Goal: Transaction & Acquisition: Obtain resource

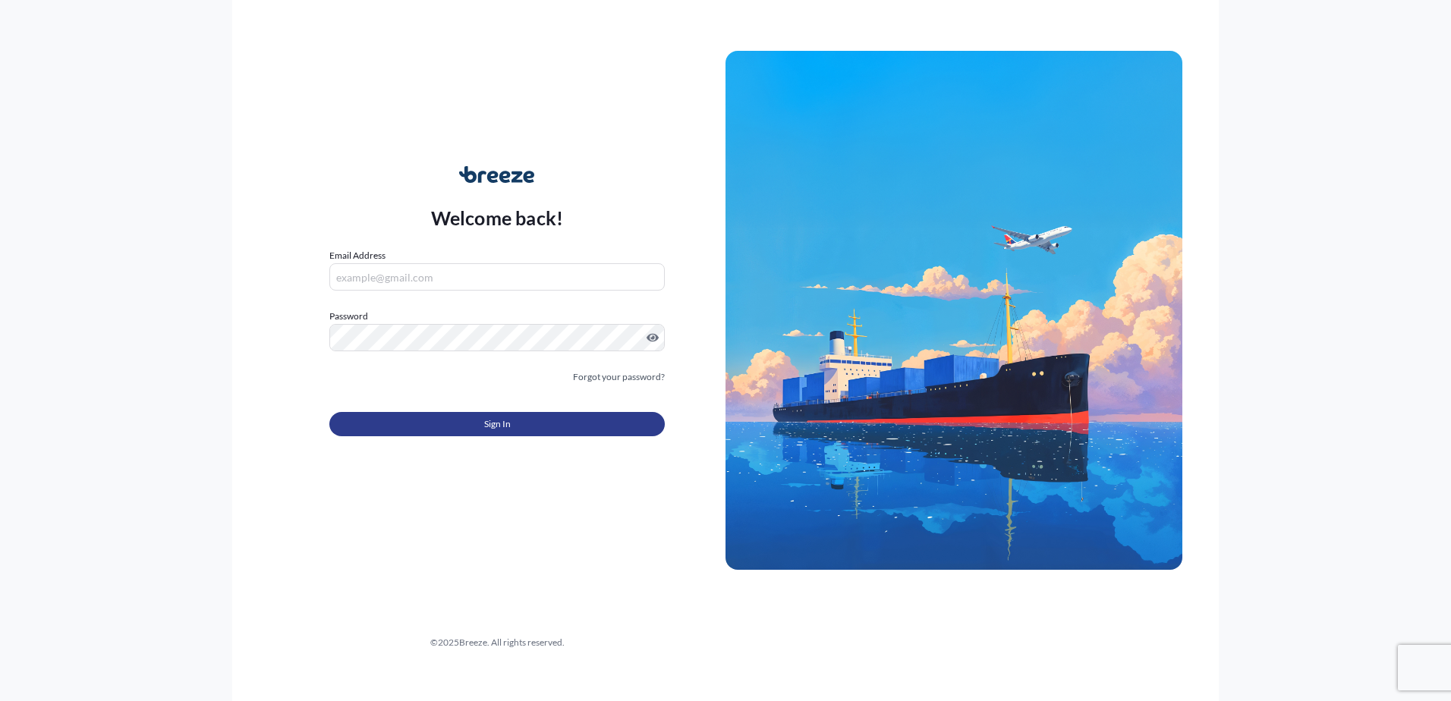
type input "[PERSON_NAME][EMAIL_ADDRESS][PERSON_NAME][DOMAIN_NAME]"
click at [479, 431] on button "Sign In" at bounding box center [496, 424] width 335 height 24
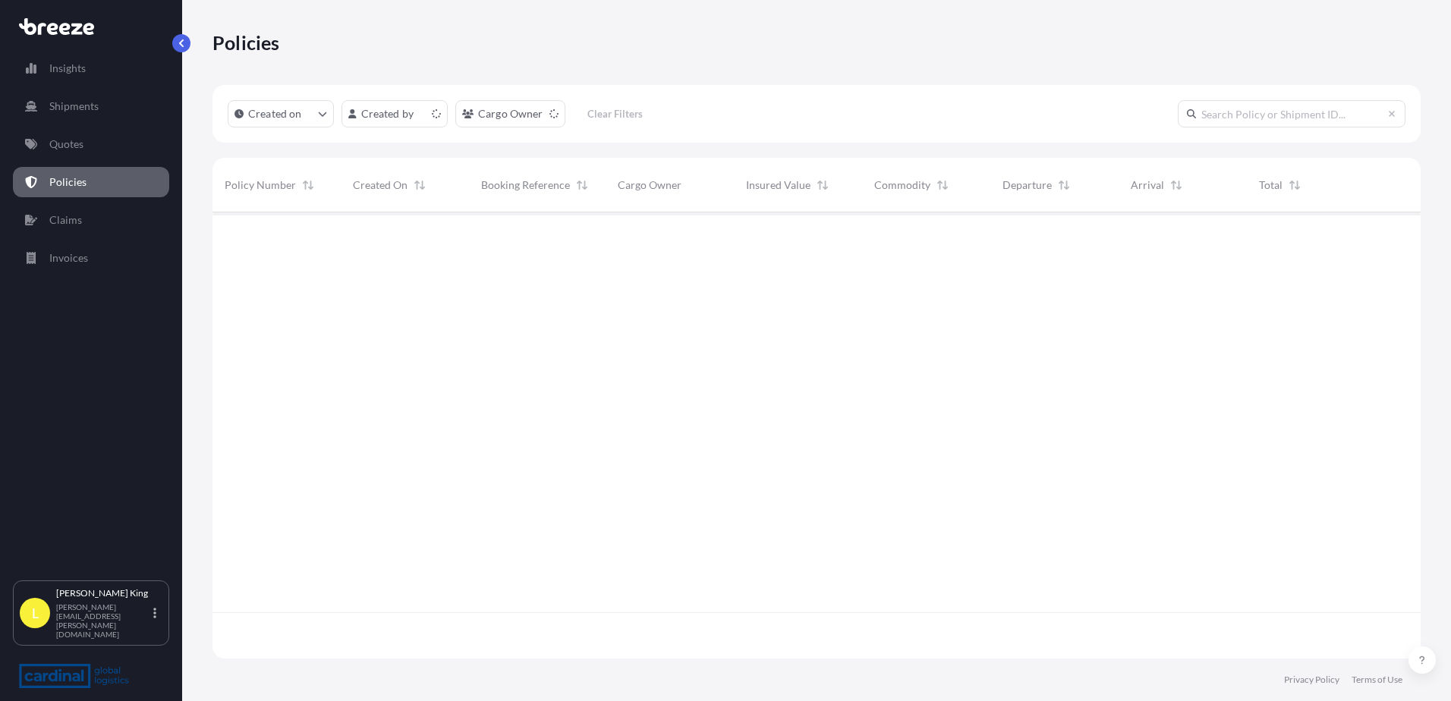
scroll to position [443, 1196]
click at [72, 138] on p "Quotes" at bounding box center [66, 144] width 34 height 15
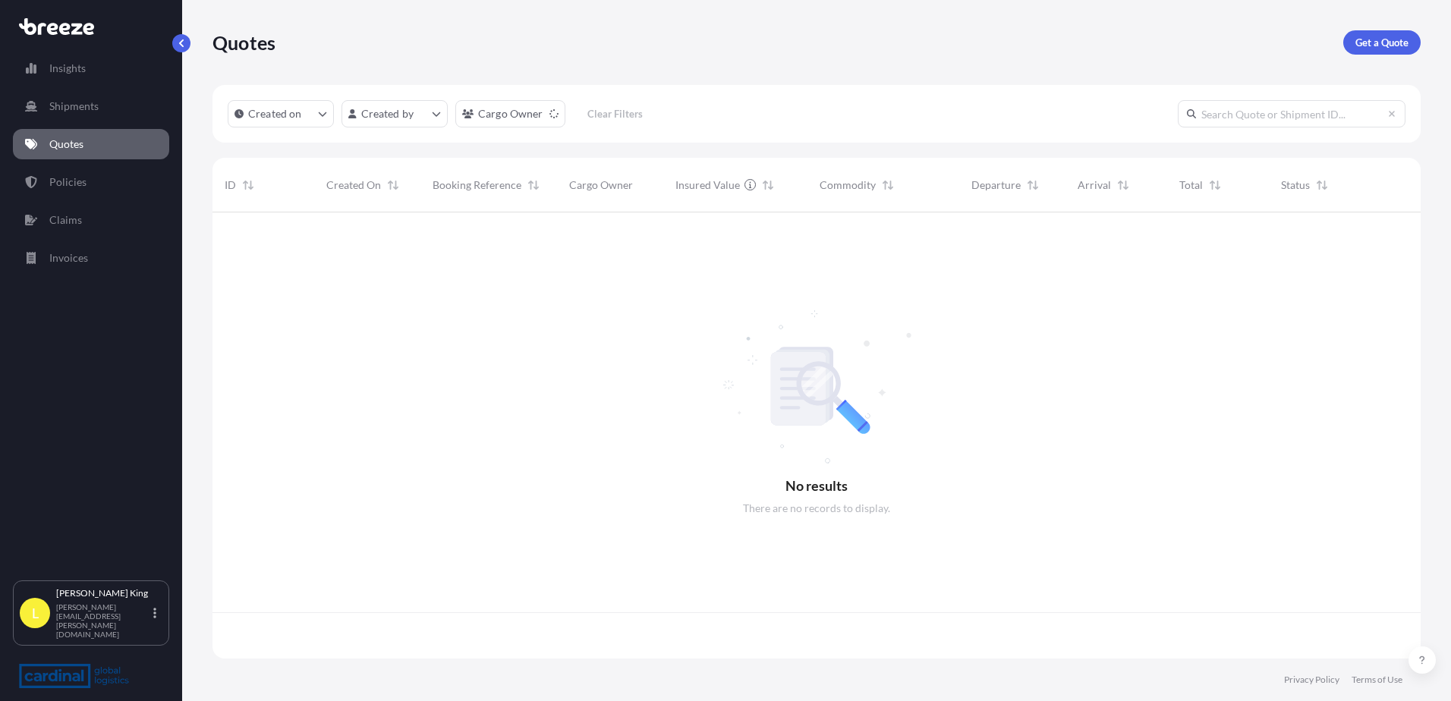
scroll to position [443, 1196]
click at [1362, 39] on p "Get a Quote" at bounding box center [1381, 42] width 53 height 15
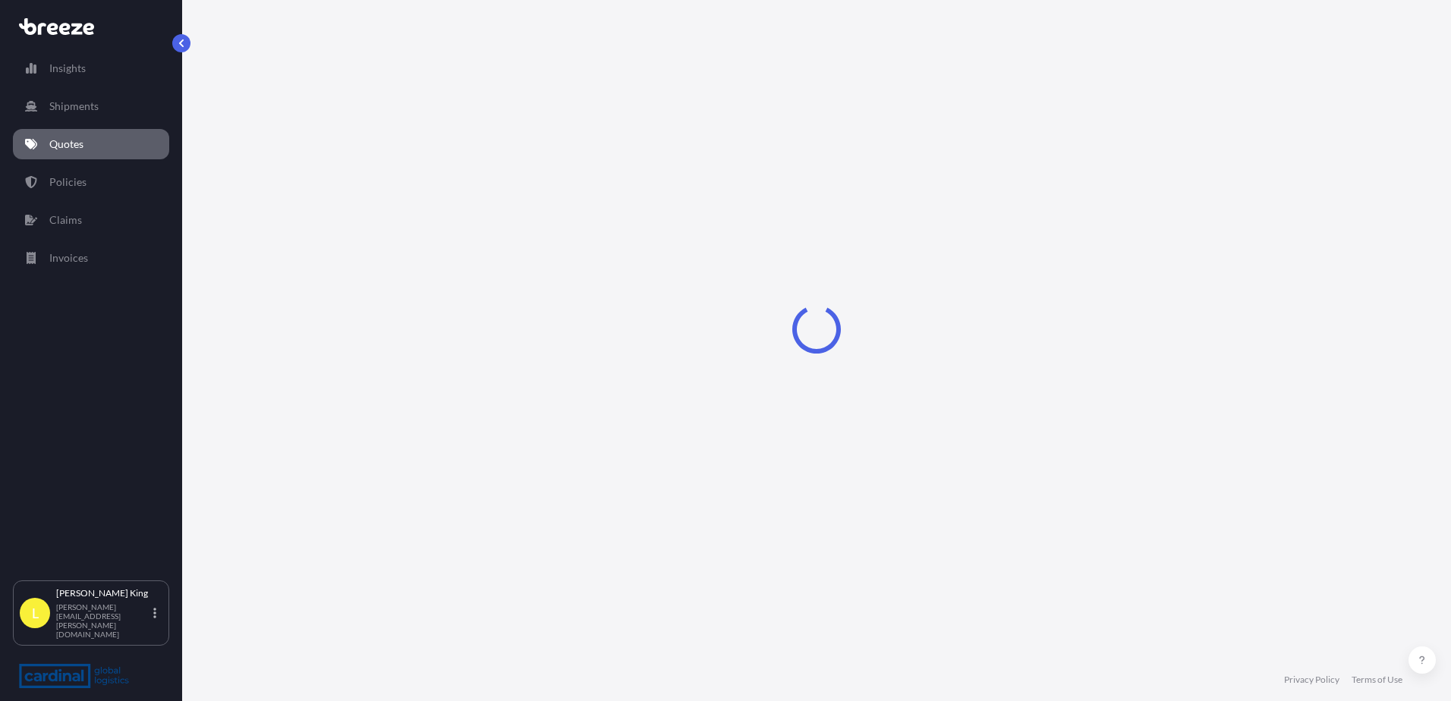
select select "Sea"
select select "1"
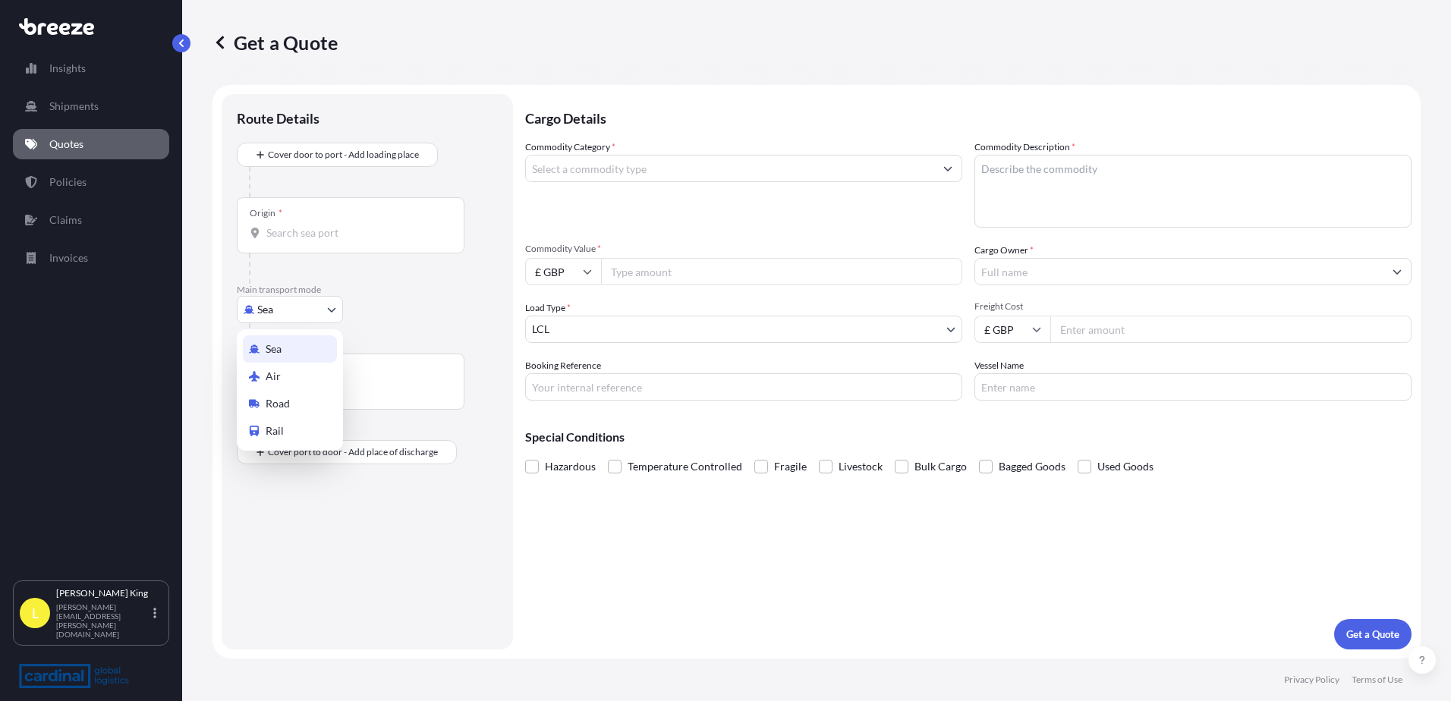
click at [296, 318] on body "Insights Shipments Quotes Policies Claims Invoices L [PERSON_NAME] [PERSON_NAME…" at bounding box center [725, 350] width 1451 height 701
click at [272, 387] on div "Air" at bounding box center [290, 376] width 94 height 27
select select "Air"
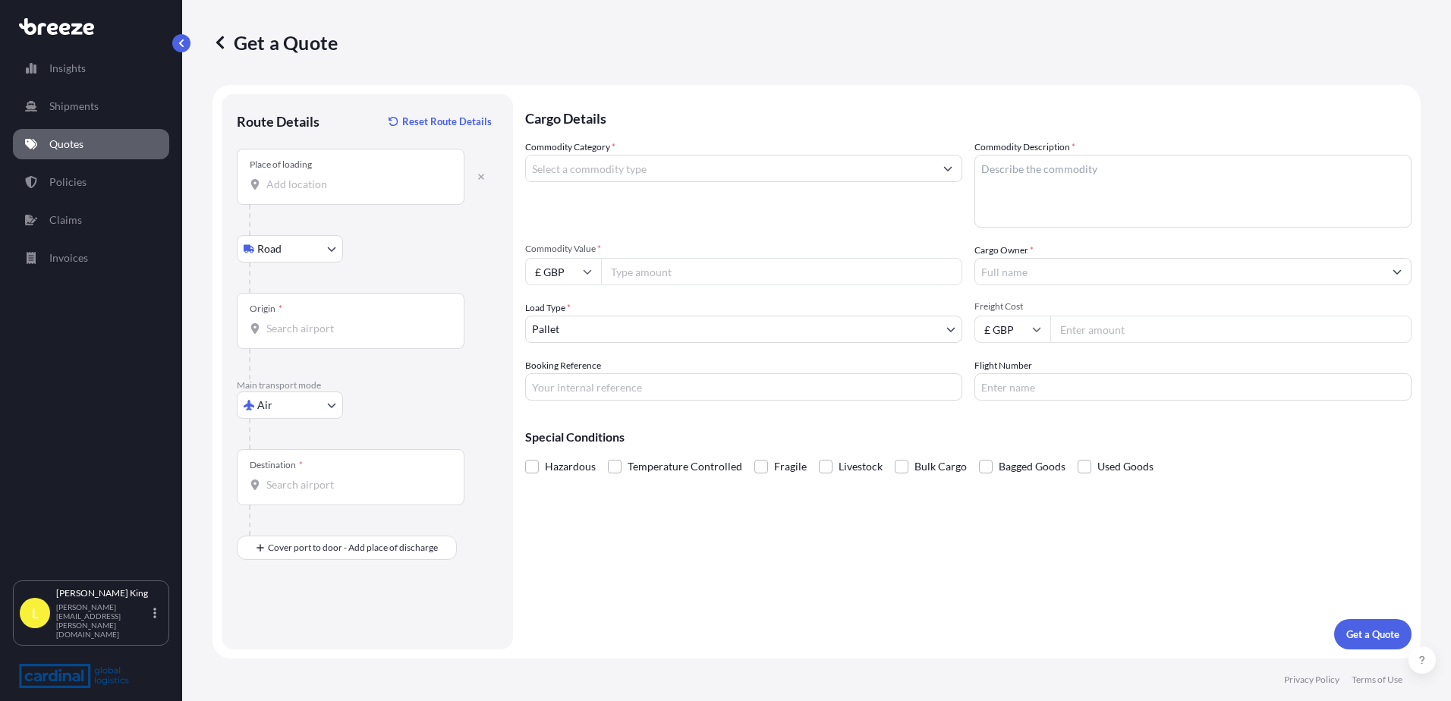
click at [341, 193] on div "Place of loading" at bounding box center [351, 177] width 228 height 56
click at [341, 192] on input "Place of loading" at bounding box center [355, 184] width 179 height 15
paste input "[GEOGRAPHIC_DATA] | LE11 5RG"
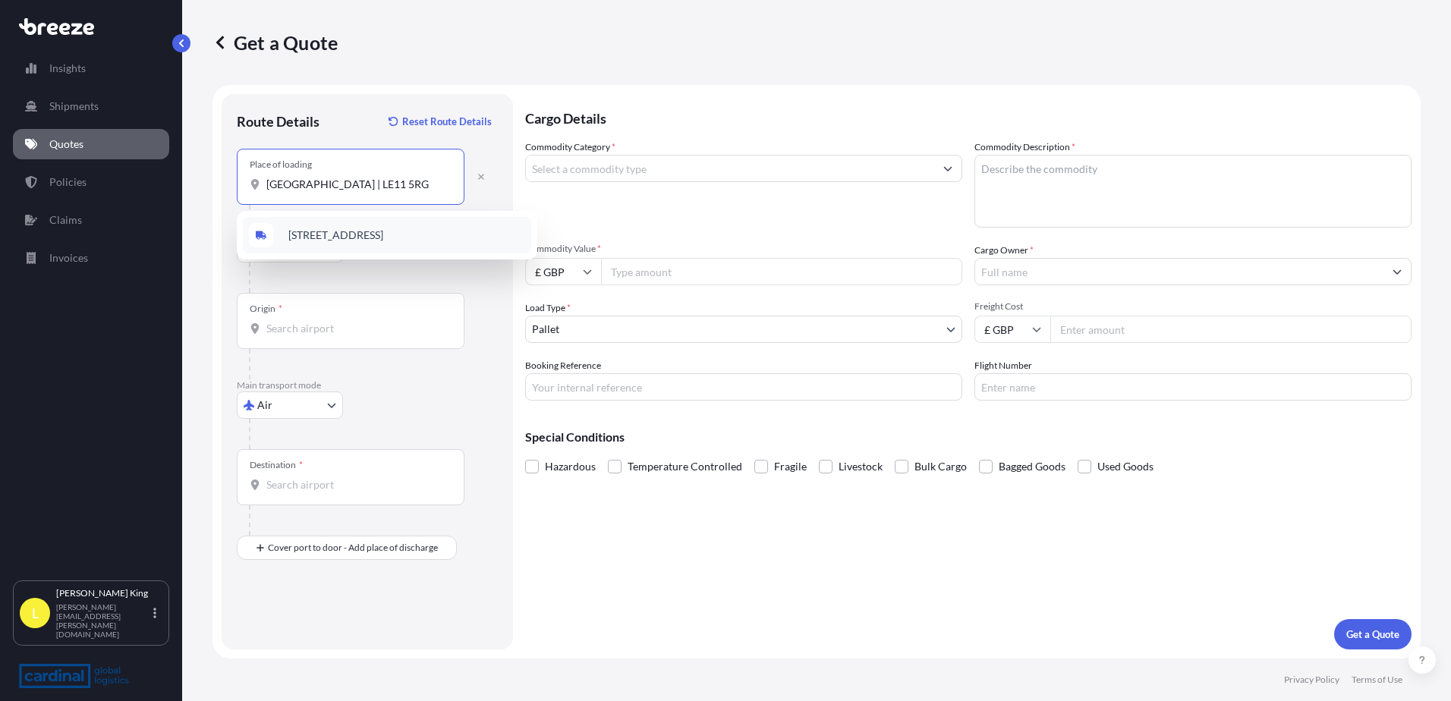
click at [338, 228] on span "[STREET_ADDRESS]" at bounding box center [335, 235] width 95 height 15
type input "[STREET_ADDRESS]"
click at [272, 316] on div "Origin *" at bounding box center [351, 321] width 228 height 56
click at [272, 321] on input "Origin *" at bounding box center [355, 328] width 179 height 15
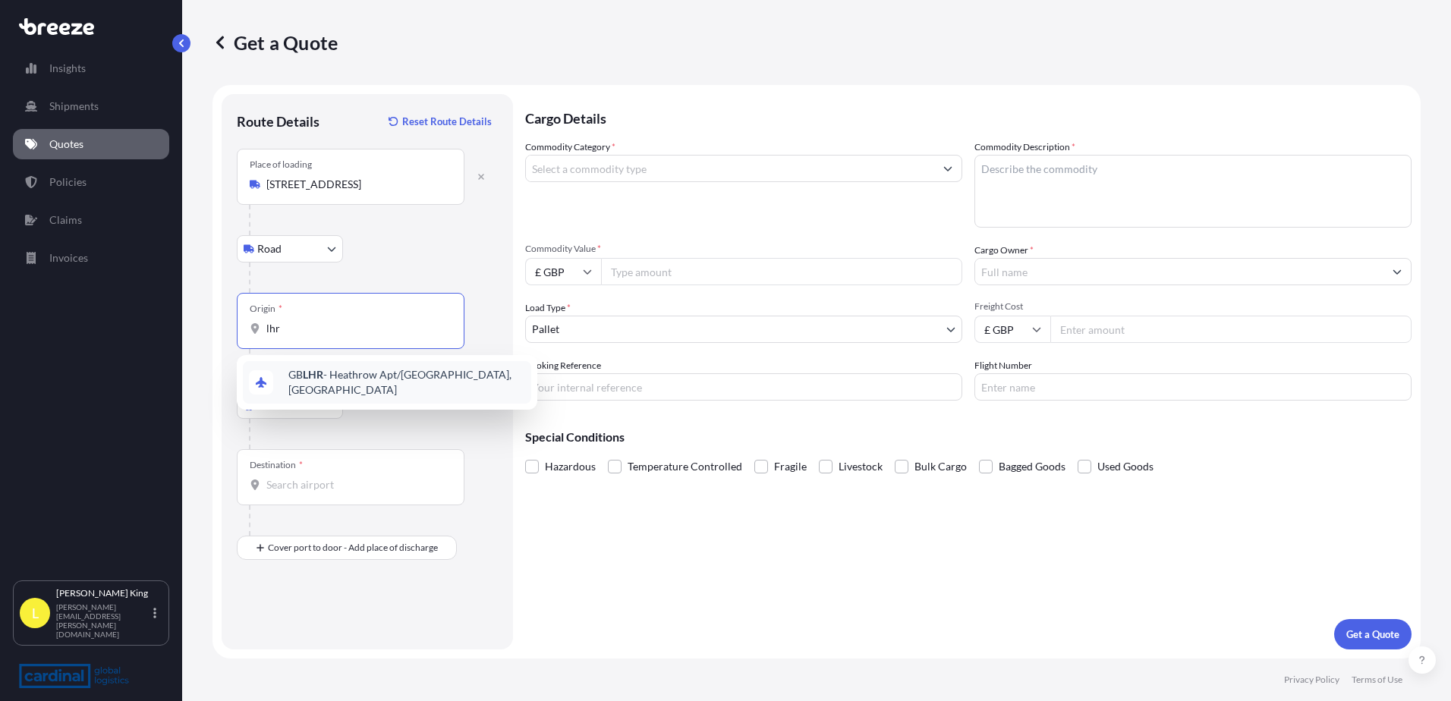
click at [373, 382] on span "GB LHR - Heathrow Apt/[GEOGRAPHIC_DATA], [GEOGRAPHIC_DATA]" at bounding box center [406, 382] width 237 height 30
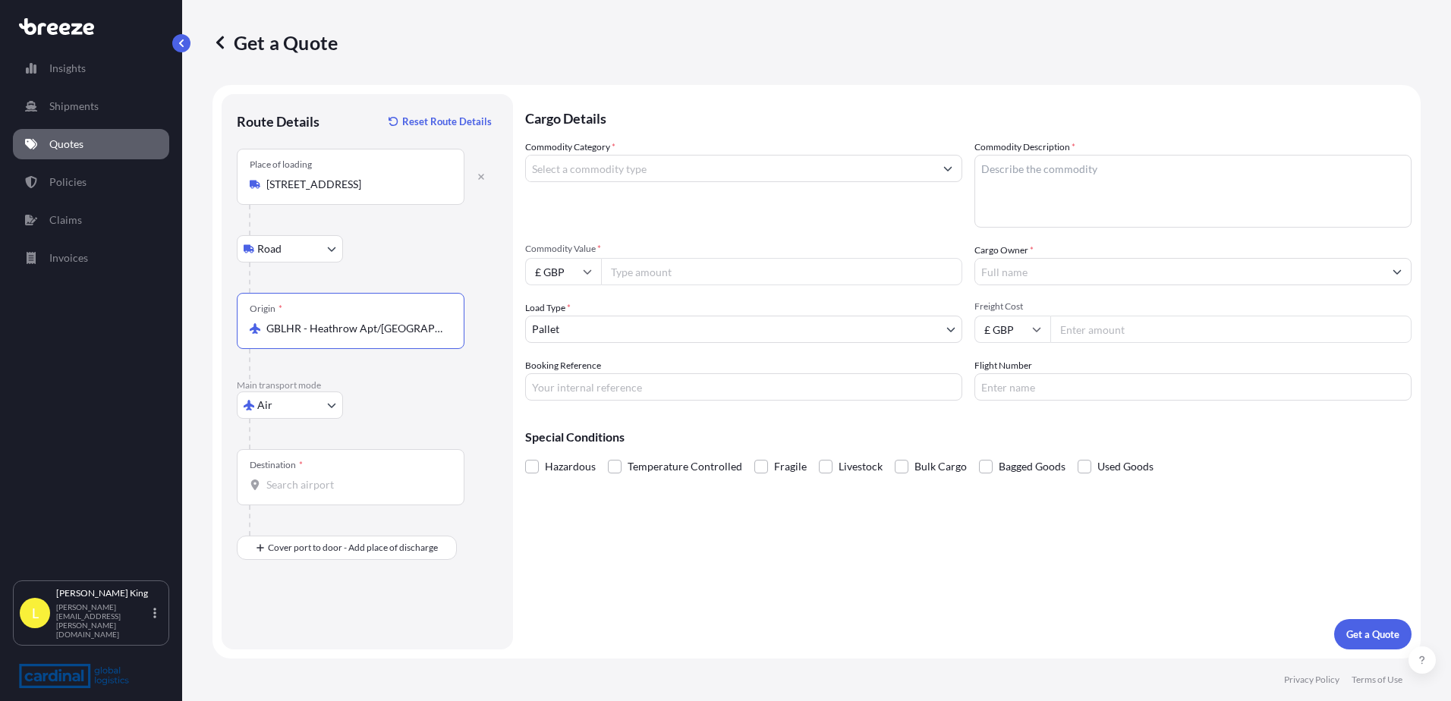
type input "GBLHR - Heathrow Apt/[GEOGRAPHIC_DATA], [GEOGRAPHIC_DATA]"
click at [332, 482] on input "Destination *" at bounding box center [355, 484] width 179 height 15
type input "QADOH - [GEOGRAPHIC_DATA], [GEOGRAPHIC_DATA]"
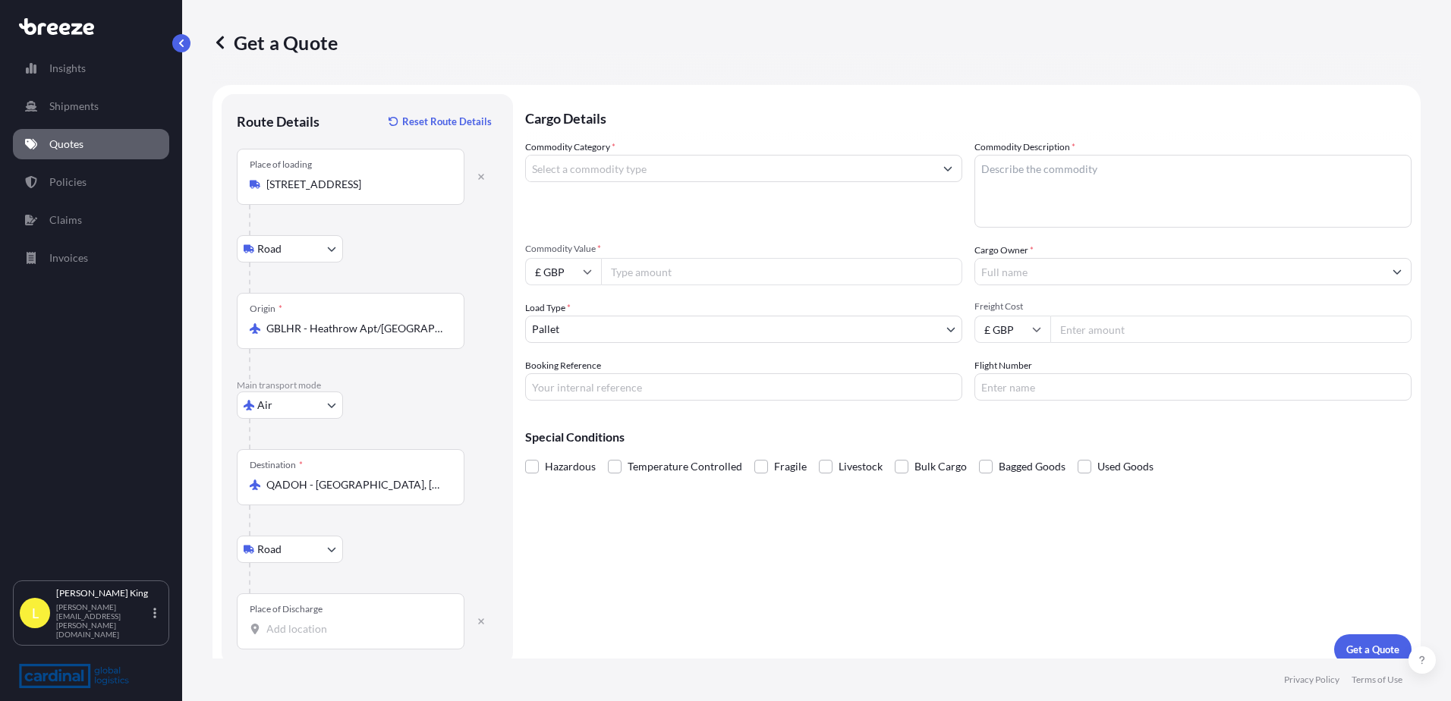
click at [335, 649] on div "Place of Discharge" at bounding box center [351, 621] width 228 height 56
click at [335, 637] on input "Place of Discharge" at bounding box center [355, 628] width 179 height 15
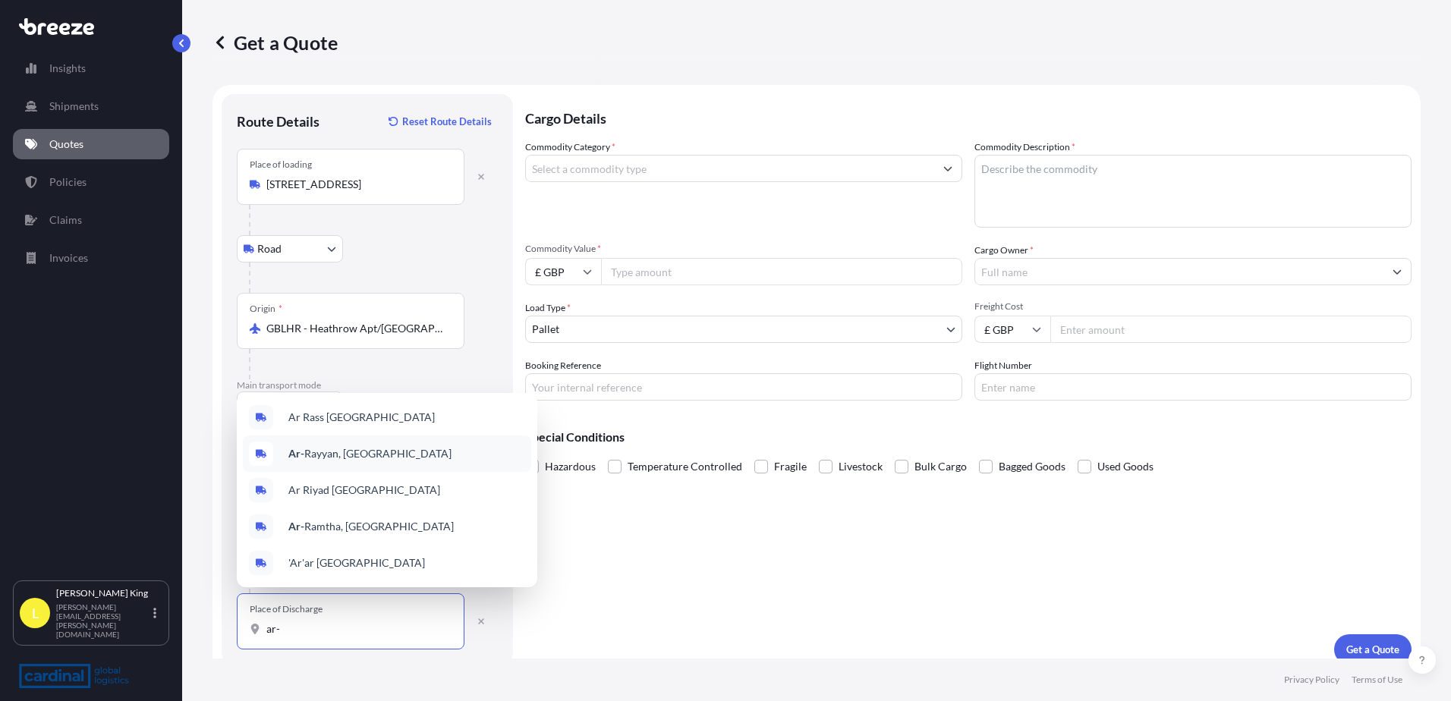
click at [408, 464] on div "Ar- Rayyan, [GEOGRAPHIC_DATA]" at bounding box center [387, 454] width 288 height 36
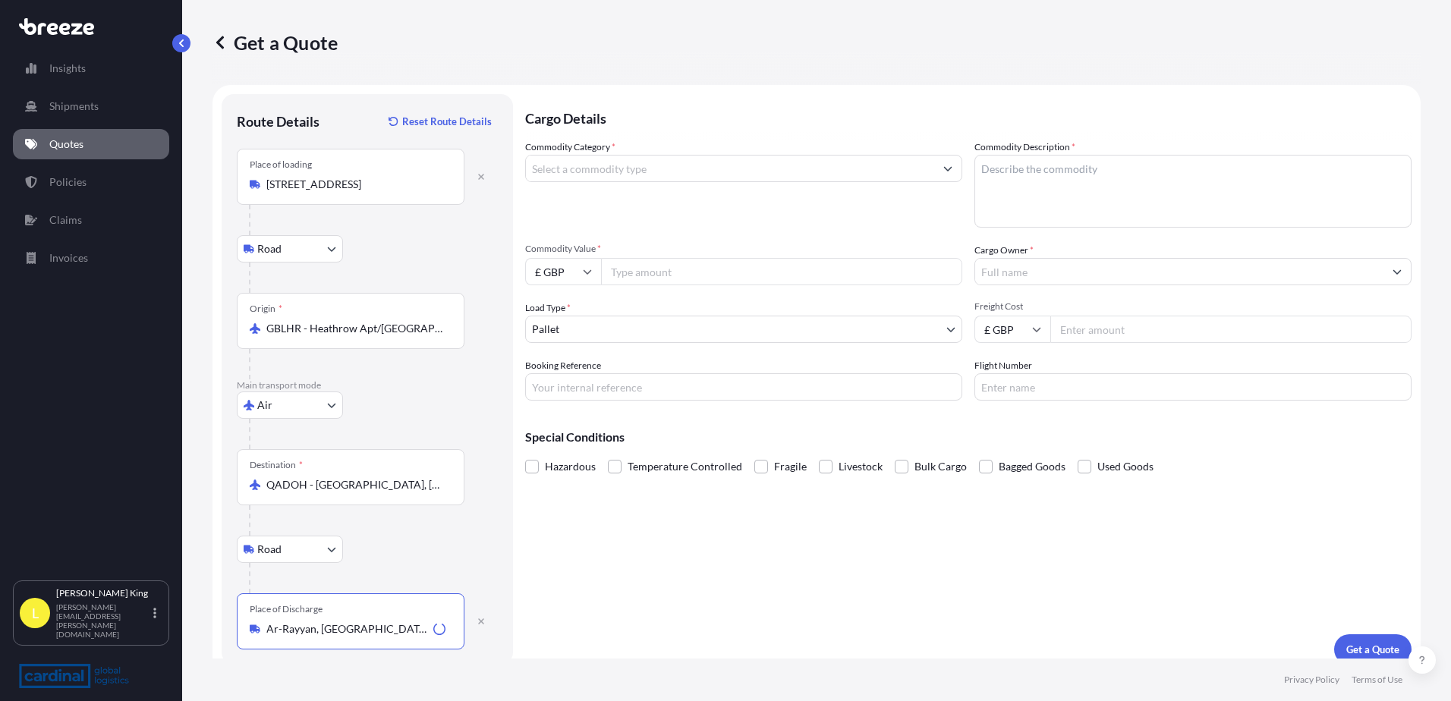
type input "Ar-Rayyan, [GEOGRAPHIC_DATA]"
click at [668, 168] on input "Commodity Category *" at bounding box center [730, 168] width 408 height 27
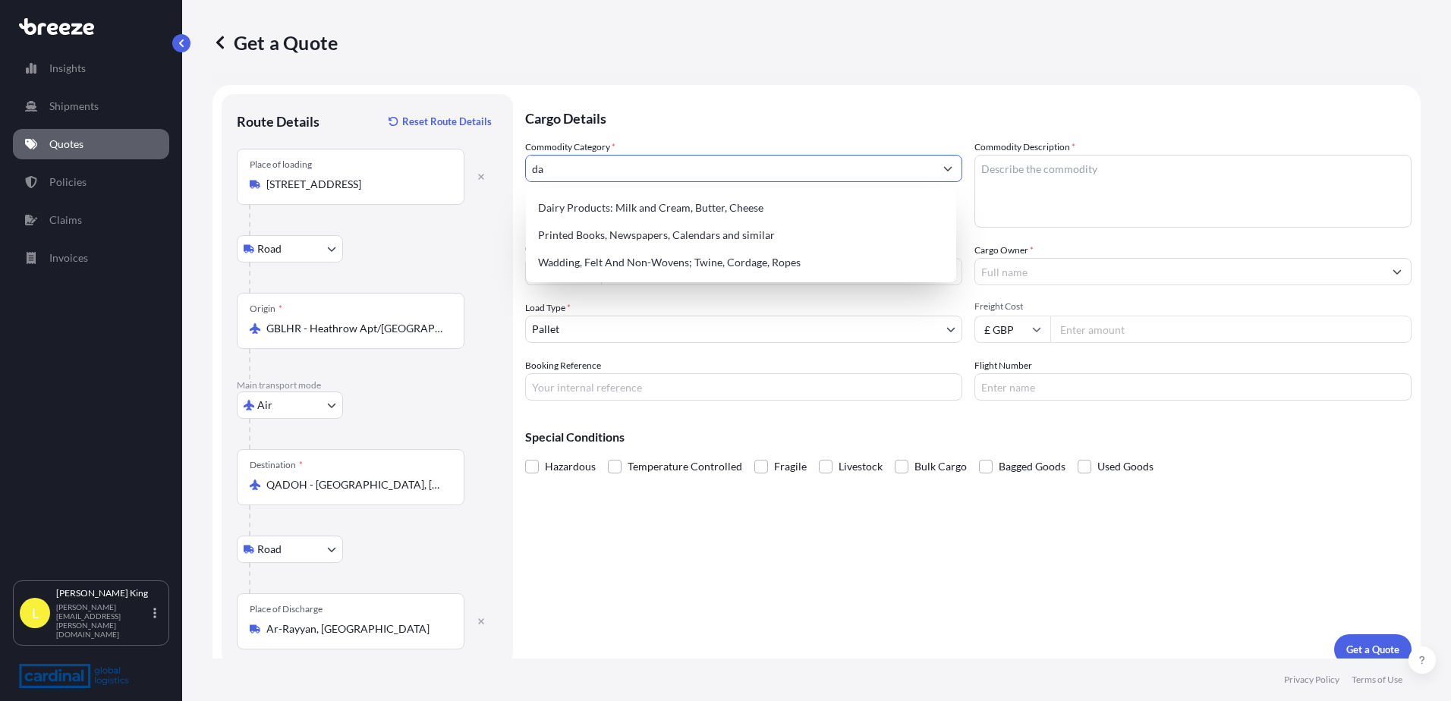
type input "d"
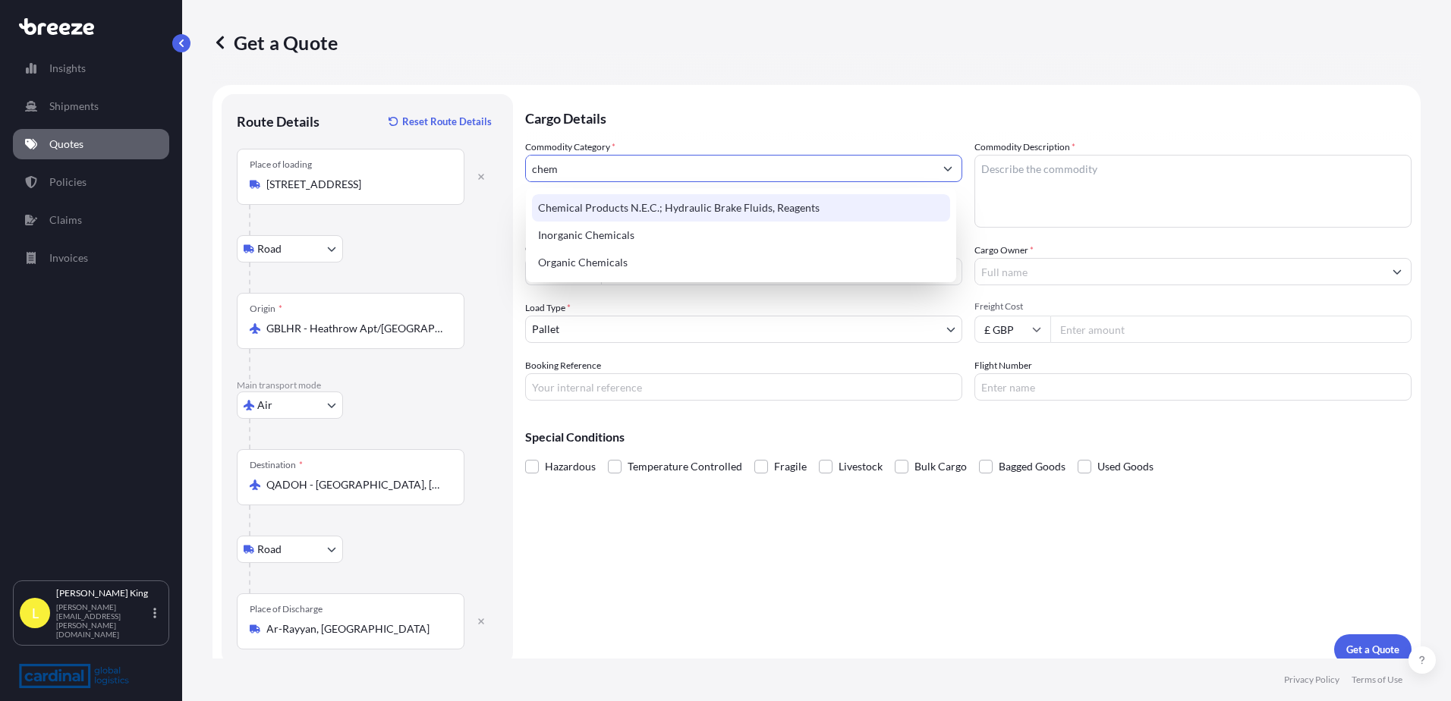
click at [727, 215] on div "Chemical Products N.E.C.; Hydraulic Brake Fluids, Reagents" at bounding box center [741, 207] width 418 height 27
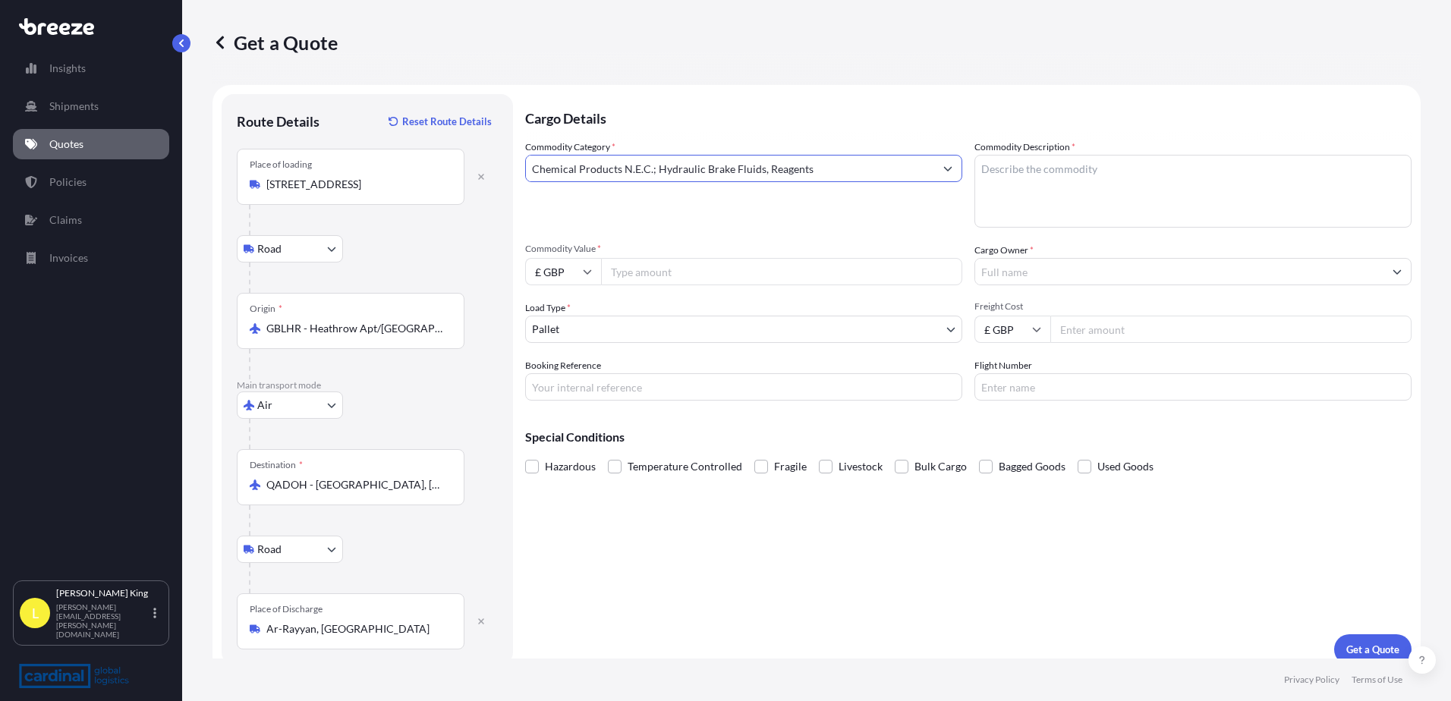
type input "Chemical Products N.E.C.; Hydraulic Brake Fluids, Reagents"
click at [1015, 185] on textarea "Commodity Description *" at bounding box center [1192, 191] width 437 height 73
click at [1211, 173] on textarea "la" at bounding box center [1192, 191] width 437 height 73
type textarea "lab apparatus, non-haz chems & Chemicals"
click at [658, 272] on input "Commodity Value *" at bounding box center [781, 271] width 361 height 27
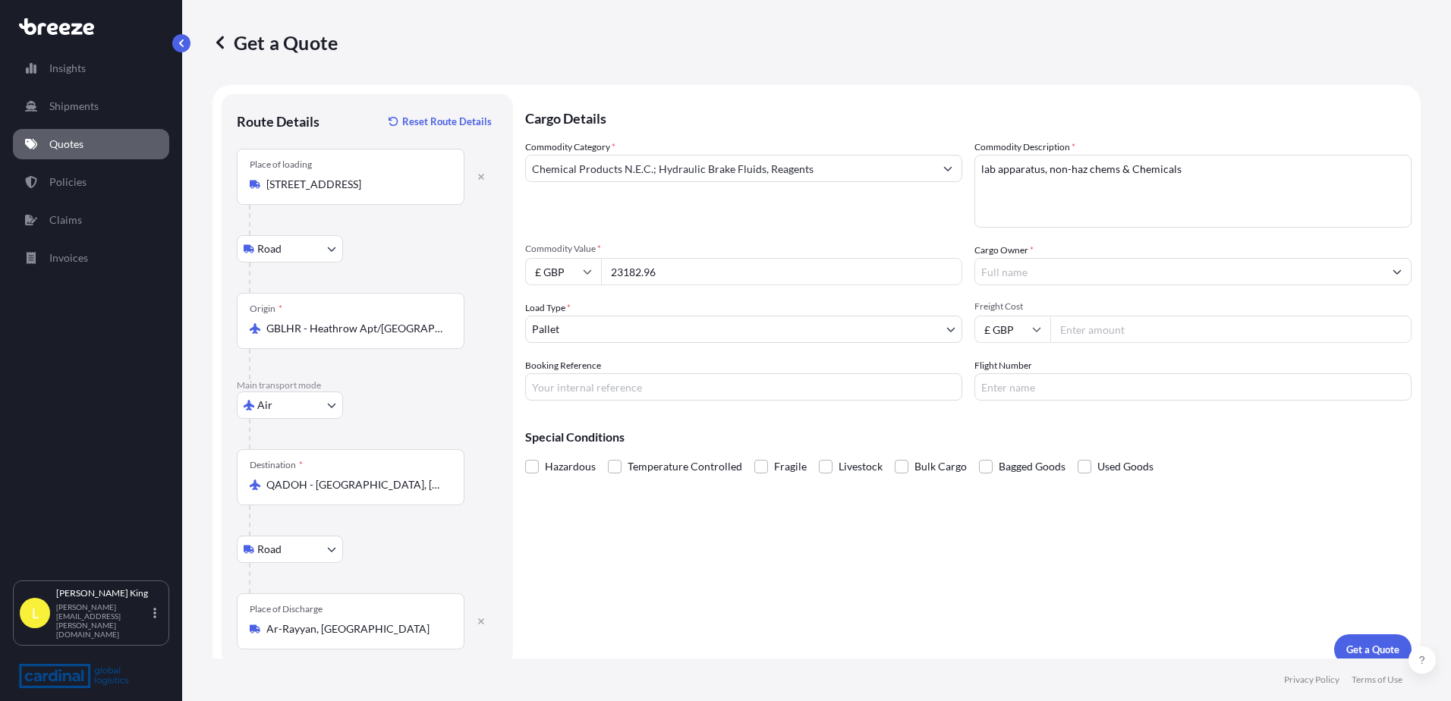
type input "23182.96"
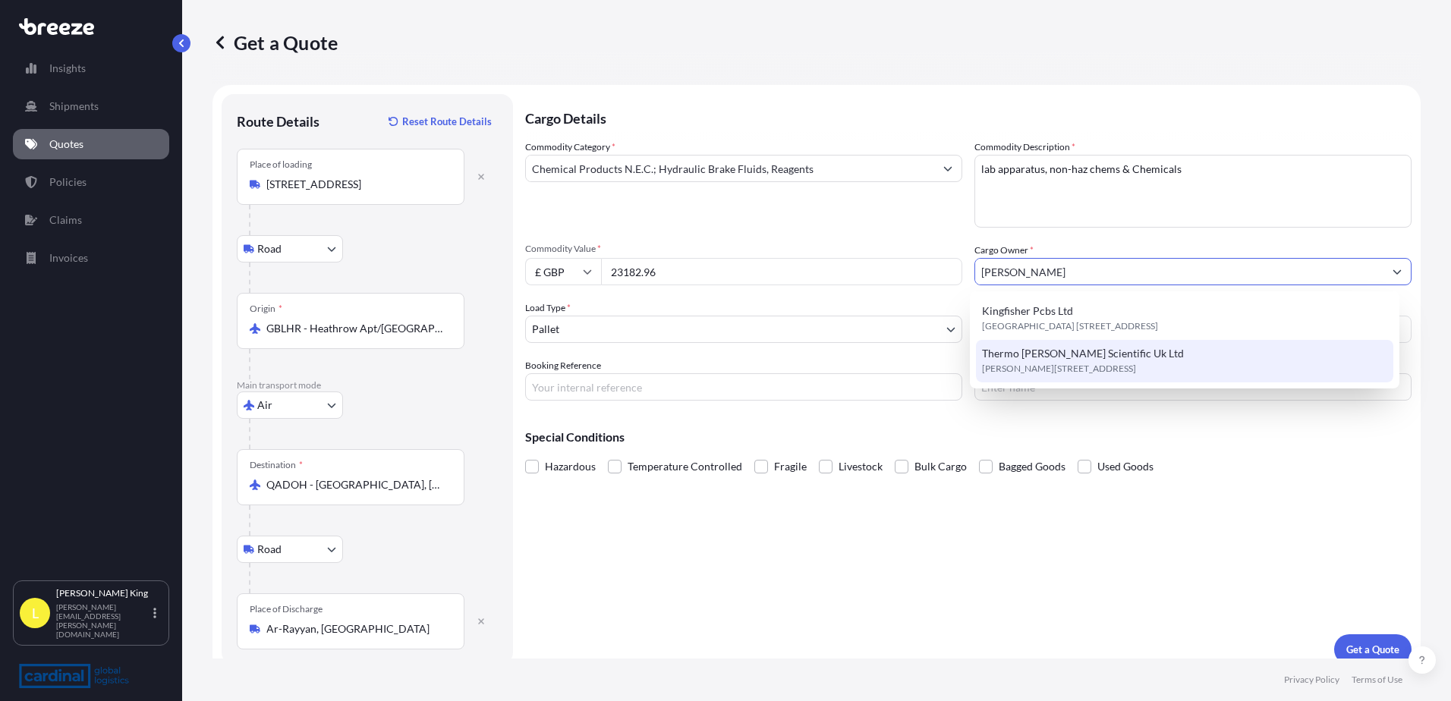
click at [1134, 352] on div "Thermo [PERSON_NAME] Scientific Uk Ltd [PERSON_NAME][STREET_ADDRESS]" at bounding box center [1185, 361] width 418 height 42
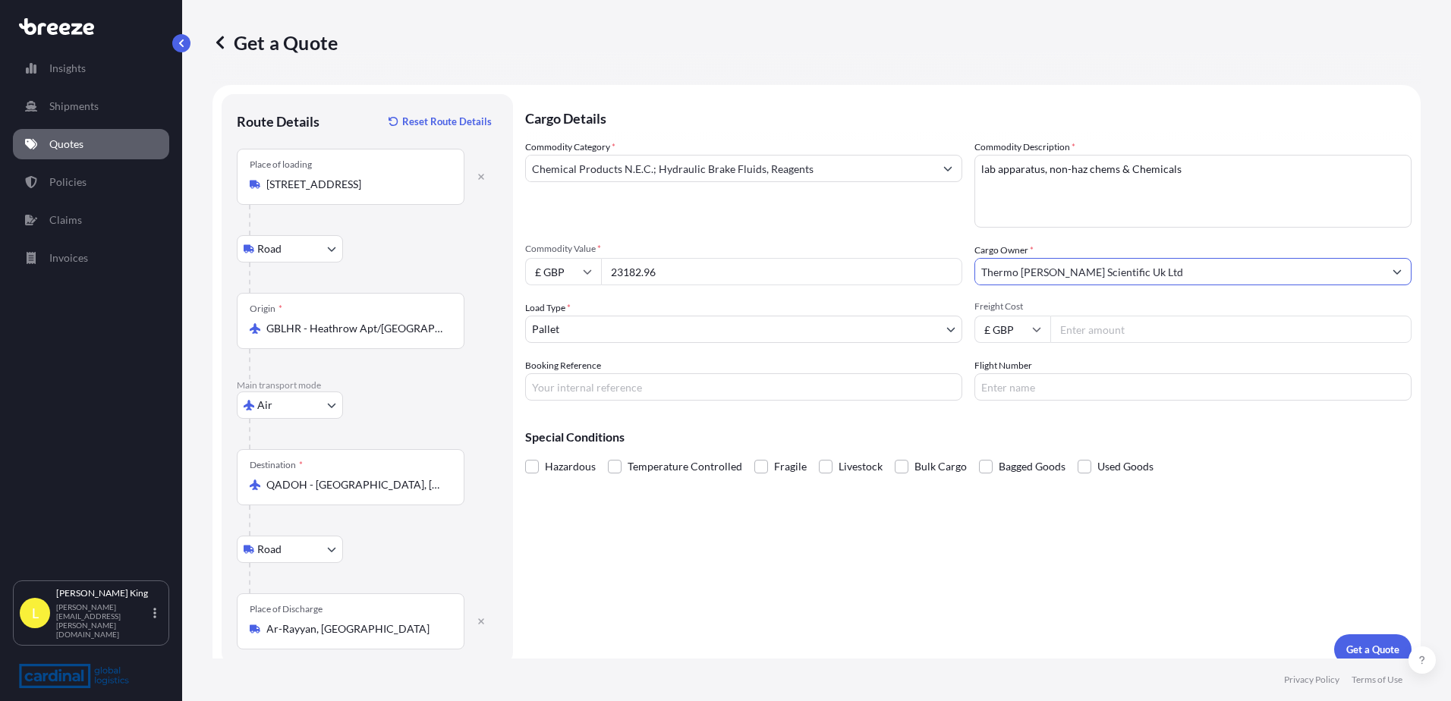
type input "Thermo [PERSON_NAME] Scientific Uk Ltd"
click at [1074, 328] on input "Freight Cost" at bounding box center [1230, 329] width 361 height 27
click at [1077, 325] on input "Freight Cost" at bounding box center [1230, 329] width 361 height 27
type input "1403.75"
click at [665, 396] on input "Booking Reference" at bounding box center [743, 386] width 437 height 27
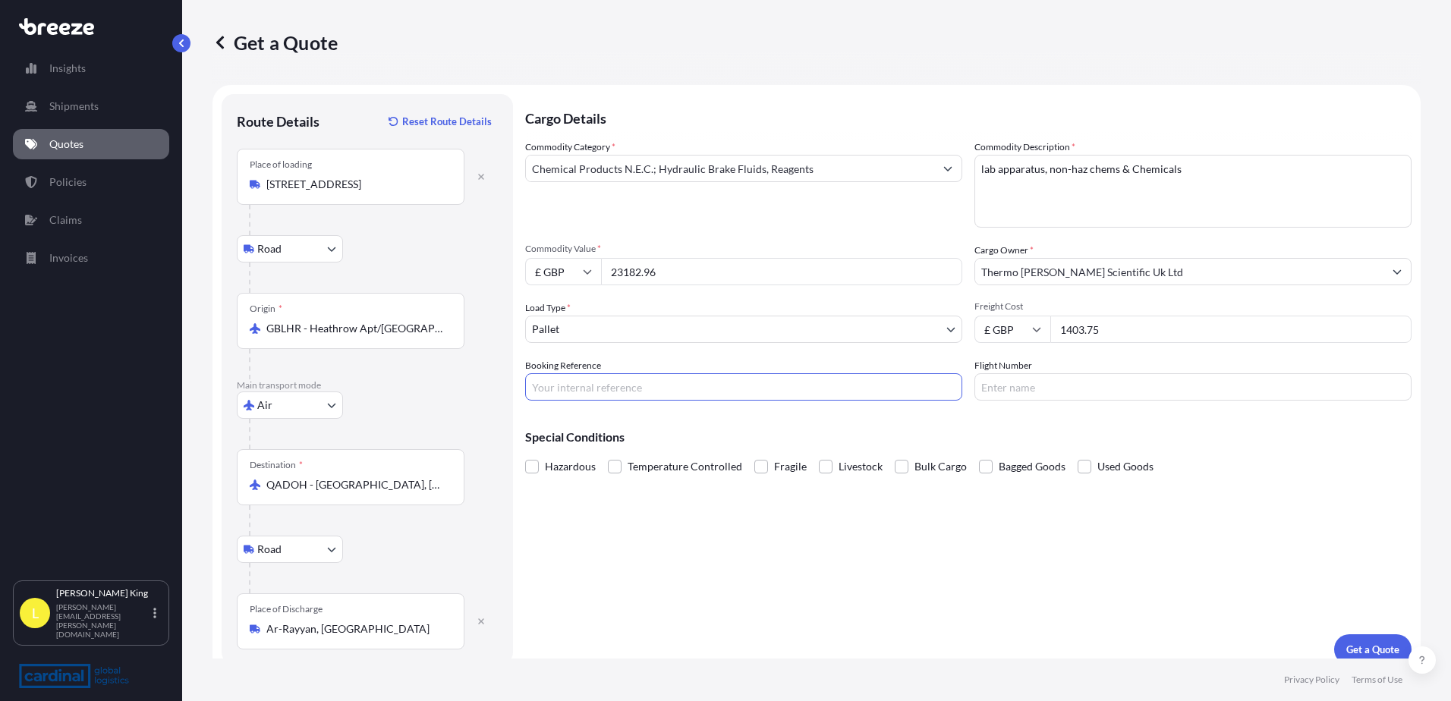
paste input "55923"
type input "55923"
click at [1360, 654] on p "Get a Quote" at bounding box center [1372, 649] width 53 height 15
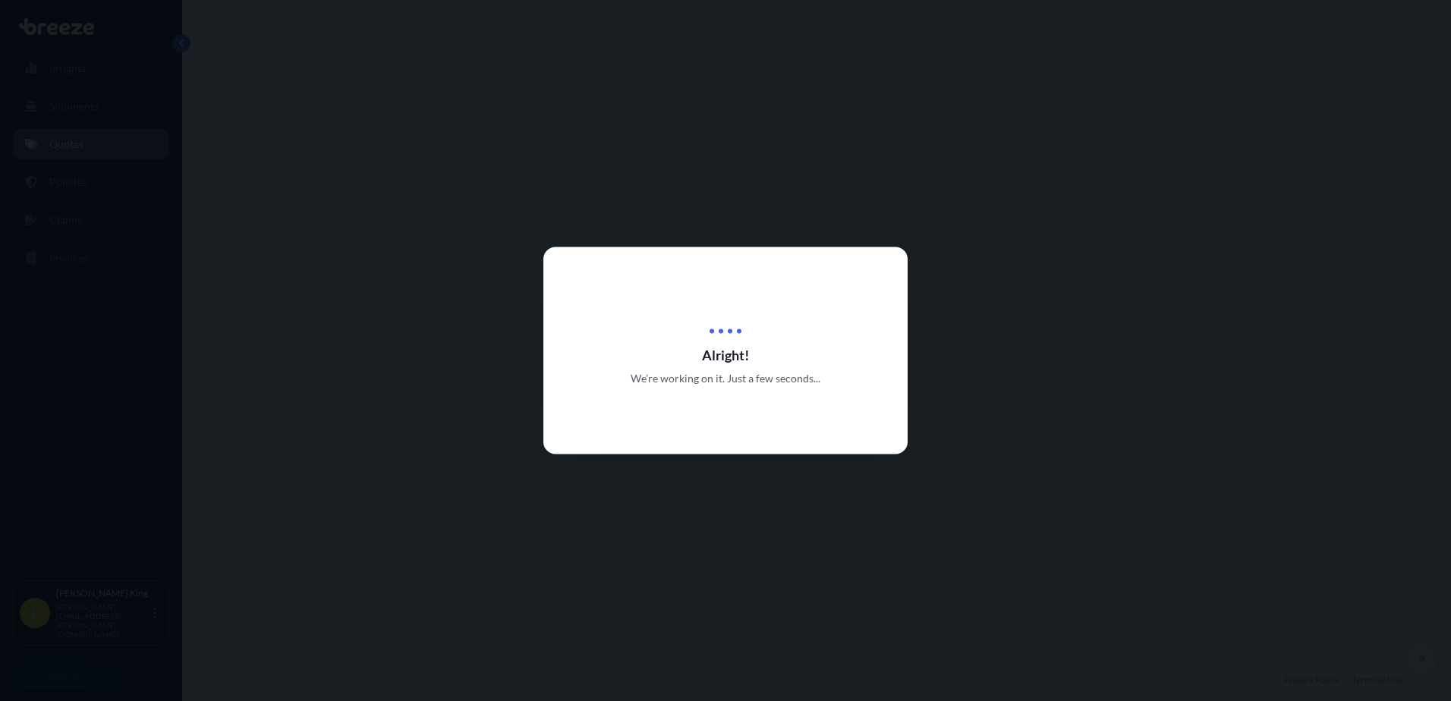
select select "Road"
select select "Air"
select select "Road"
select select "1"
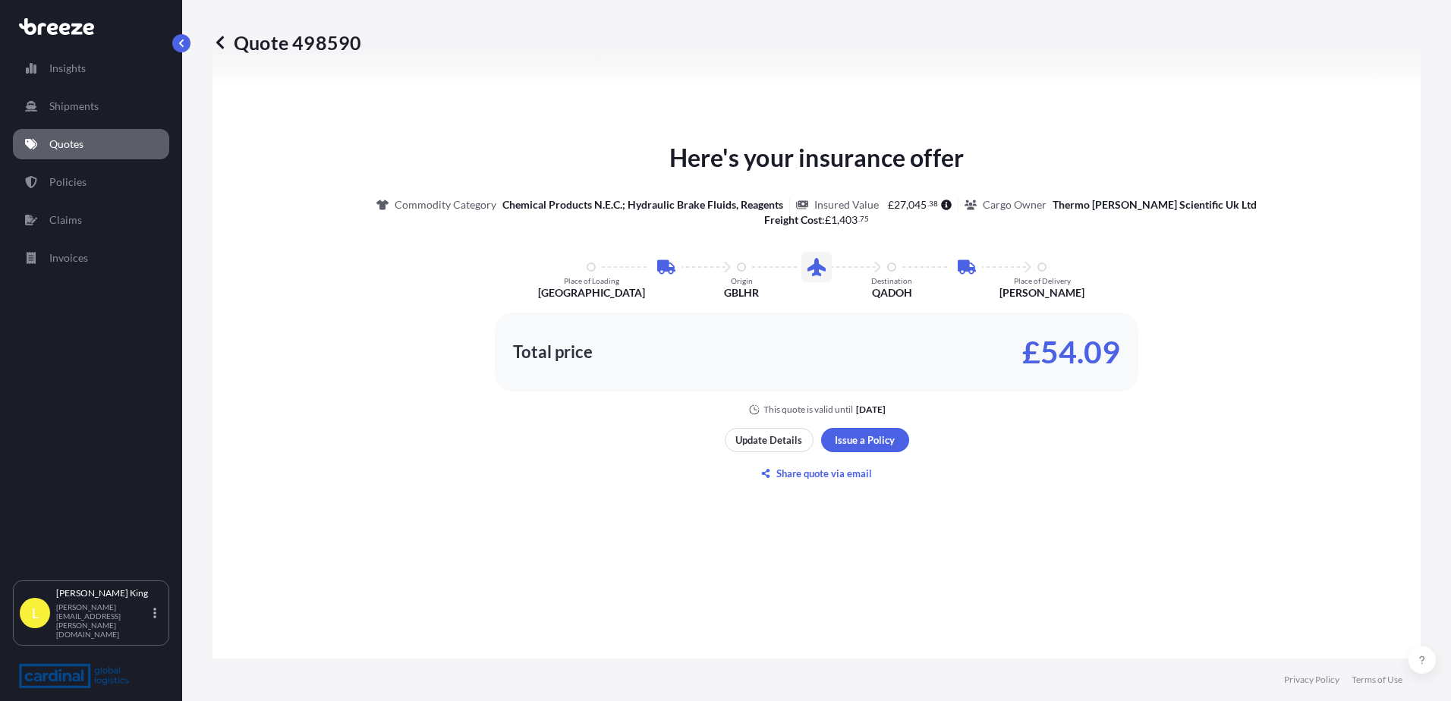
scroll to position [986, 0]
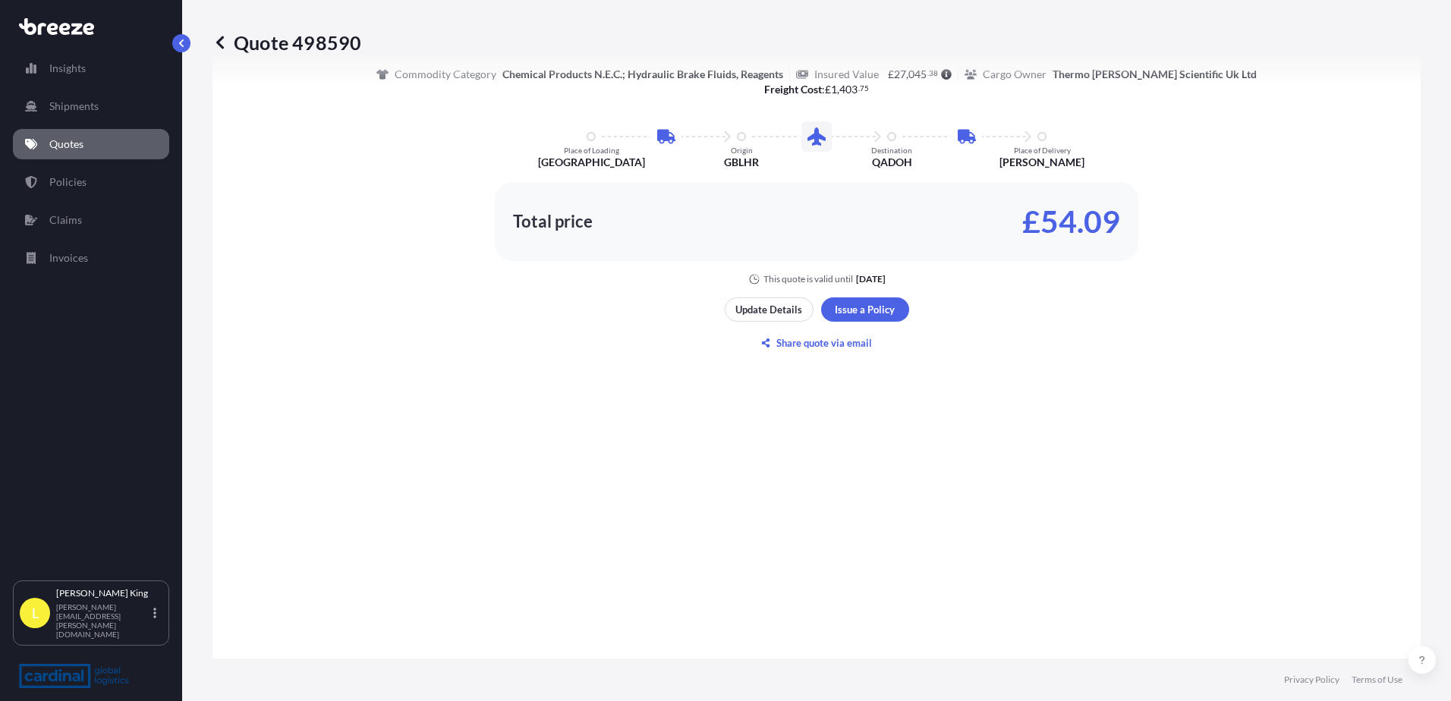
click at [79, 141] on p "Quotes" at bounding box center [66, 144] width 34 height 15
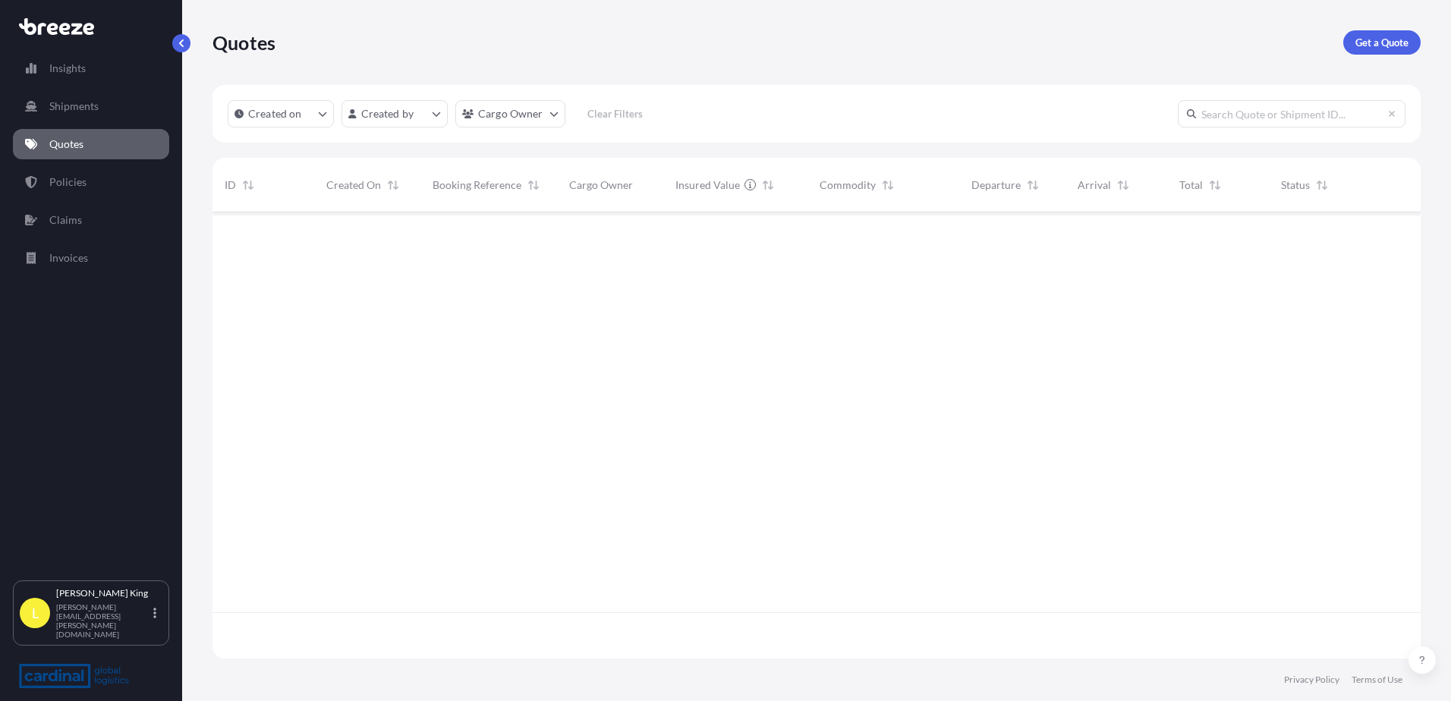
scroll to position [443, 1196]
click at [1389, 44] on p "Get a Quote" at bounding box center [1381, 42] width 53 height 15
select select "Road"
select select "Sea"
select select "1"
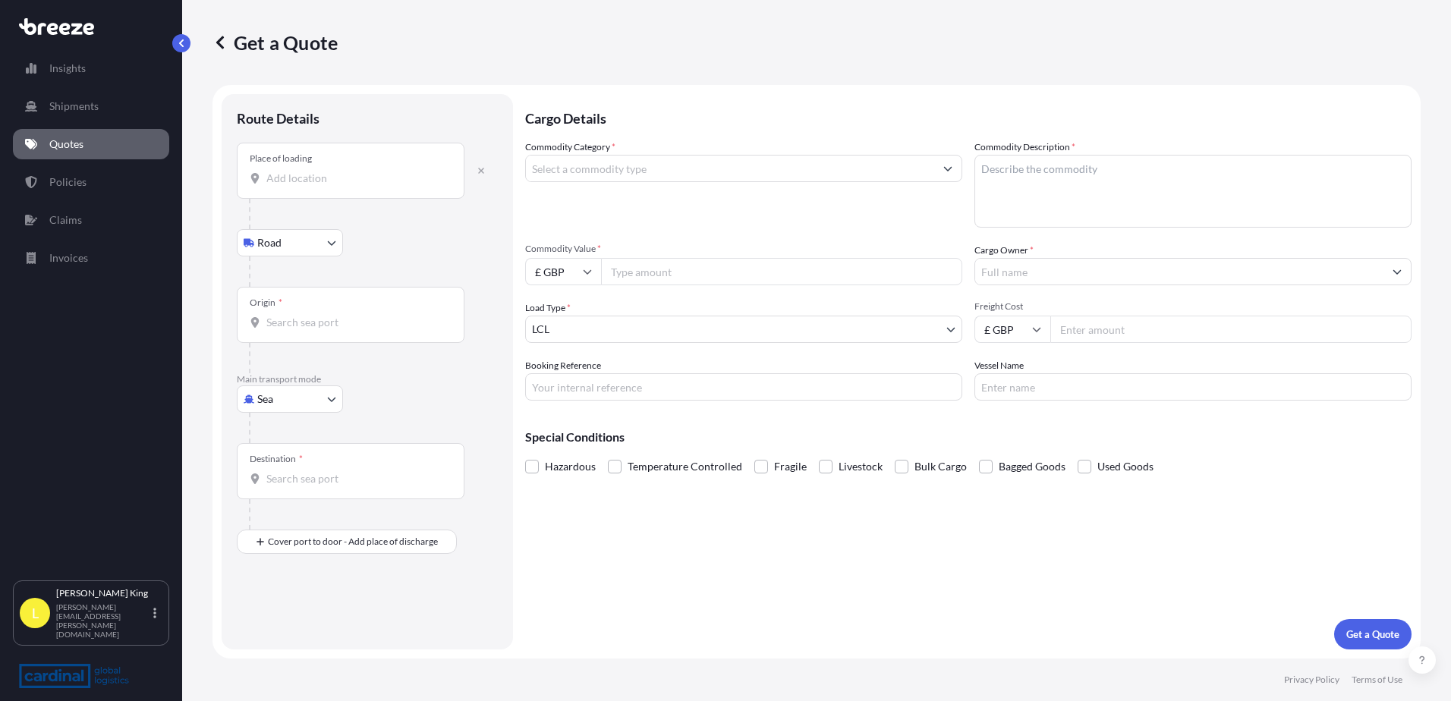
click at [281, 187] on div "Place of loading" at bounding box center [351, 171] width 228 height 56
click at [281, 186] on input "Place of loading" at bounding box center [355, 178] width 179 height 15
paste input "[GEOGRAPHIC_DATA][US_STATE]"
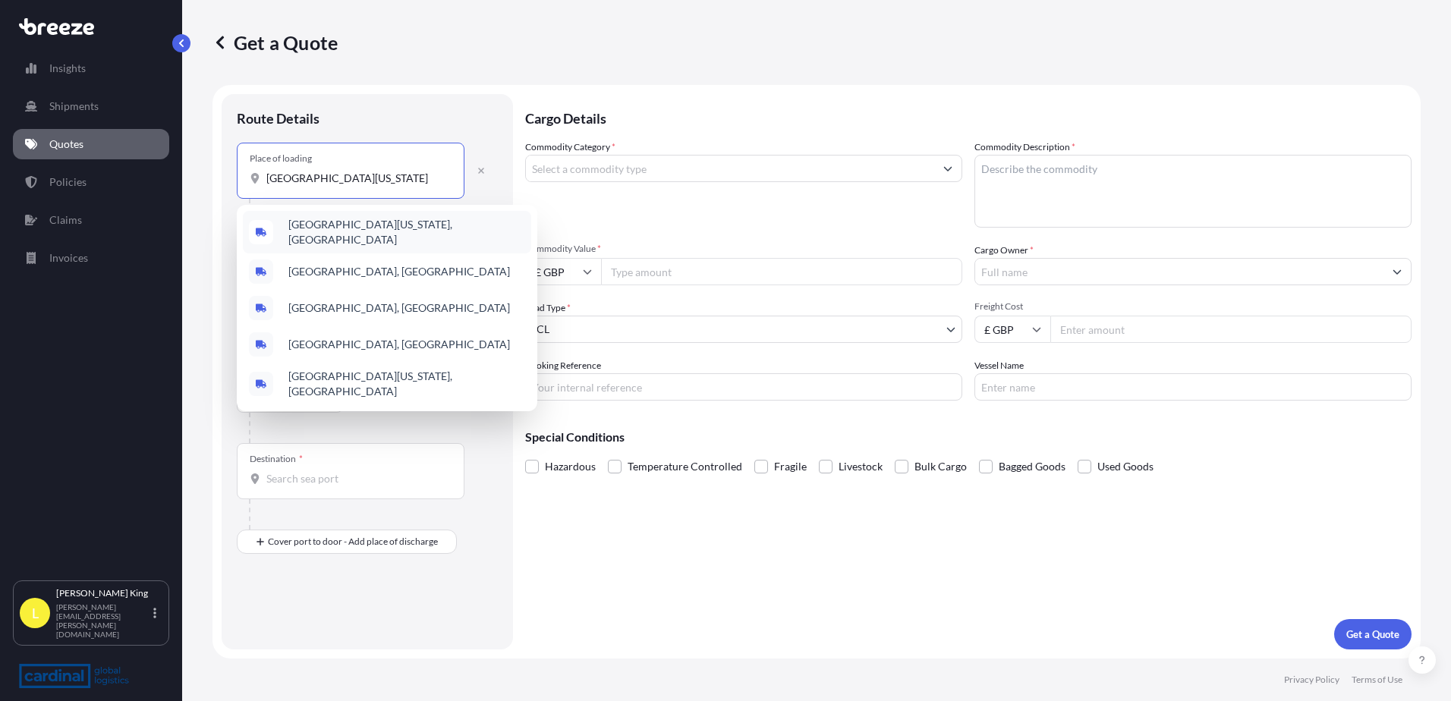
click at [331, 222] on span "[GEOGRAPHIC_DATA][US_STATE], [GEOGRAPHIC_DATA]" at bounding box center [406, 232] width 237 height 30
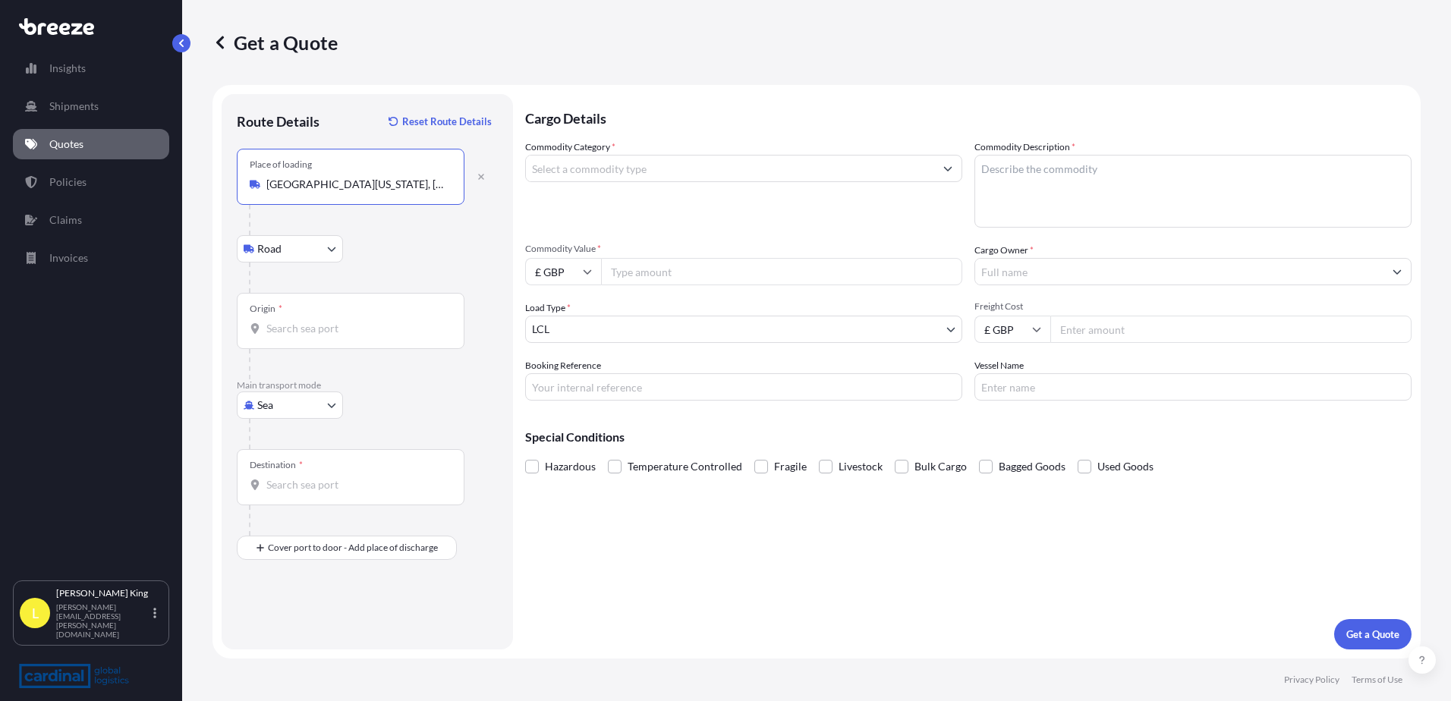
type input "[GEOGRAPHIC_DATA][US_STATE], [GEOGRAPHIC_DATA]"
click at [284, 241] on body "0 options available. 5 options available. Insights Shipments Quotes Policies Cl…" at bounding box center [725, 350] width 1451 height 701
click at [311, 401] on body "0 options available. 5 options available. Insights Shipments Quotes Policies Cl…" at bounding box center [725, 350] width 1451 height 701
click at [280, 476] on div "Air" at bounding box center [290, 471] width 94 height 27
select select "Air"
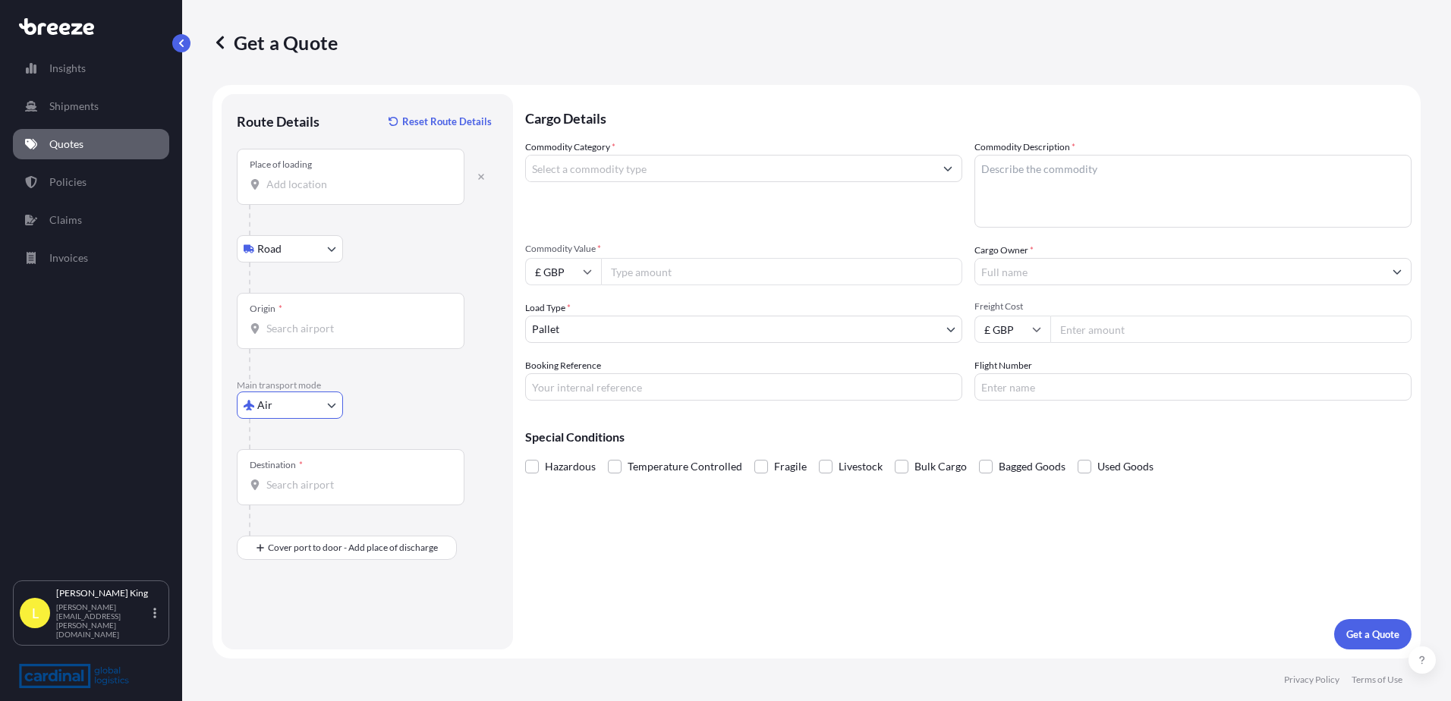
click at [314, 188] on input "Place of loading" at bounding box center [355, 184] width 179 height 15
paste input "[GEOGRAPHIC_DATA][US_STATE]"
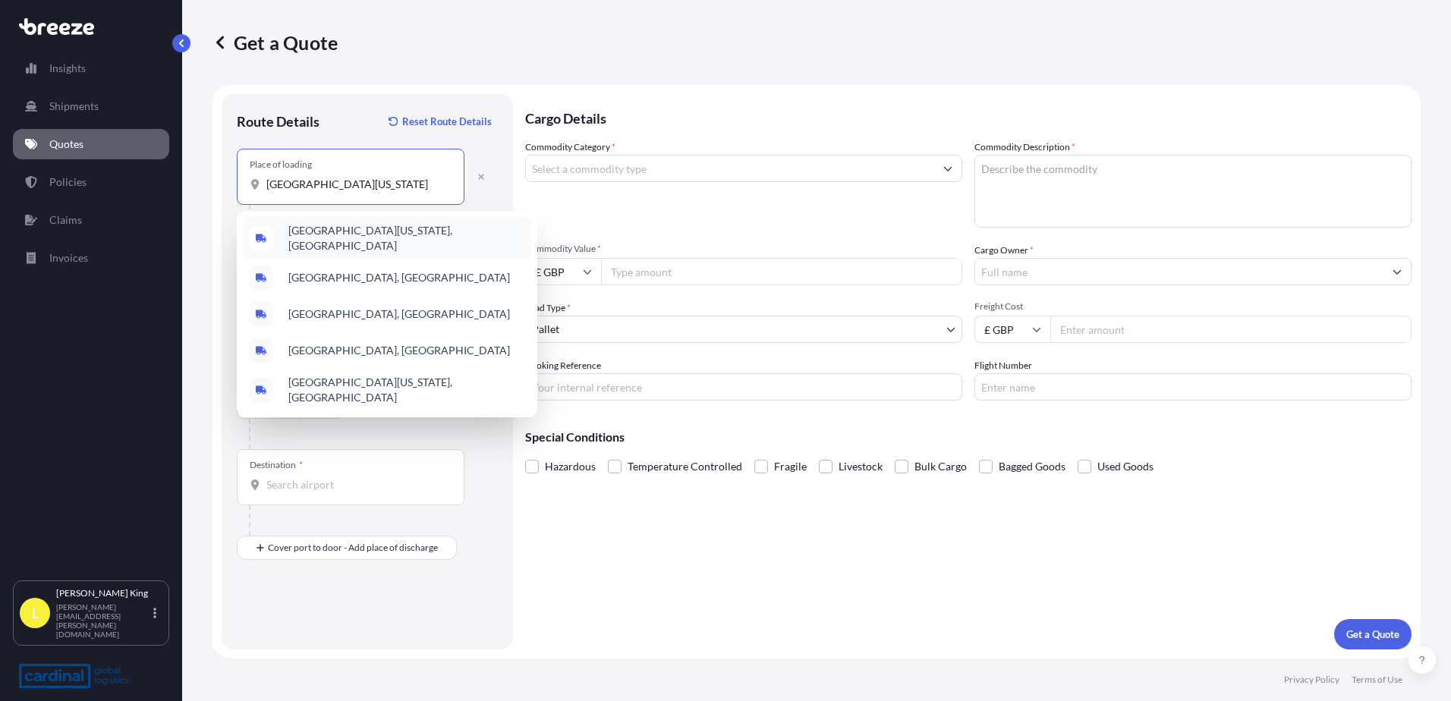
click at [335, 224] on div "[GEOGRAPHIC_DATA][US_STATE], [GEOGRAPHIC_DATA]" at bounding box center [387, 238] width 288 height 42
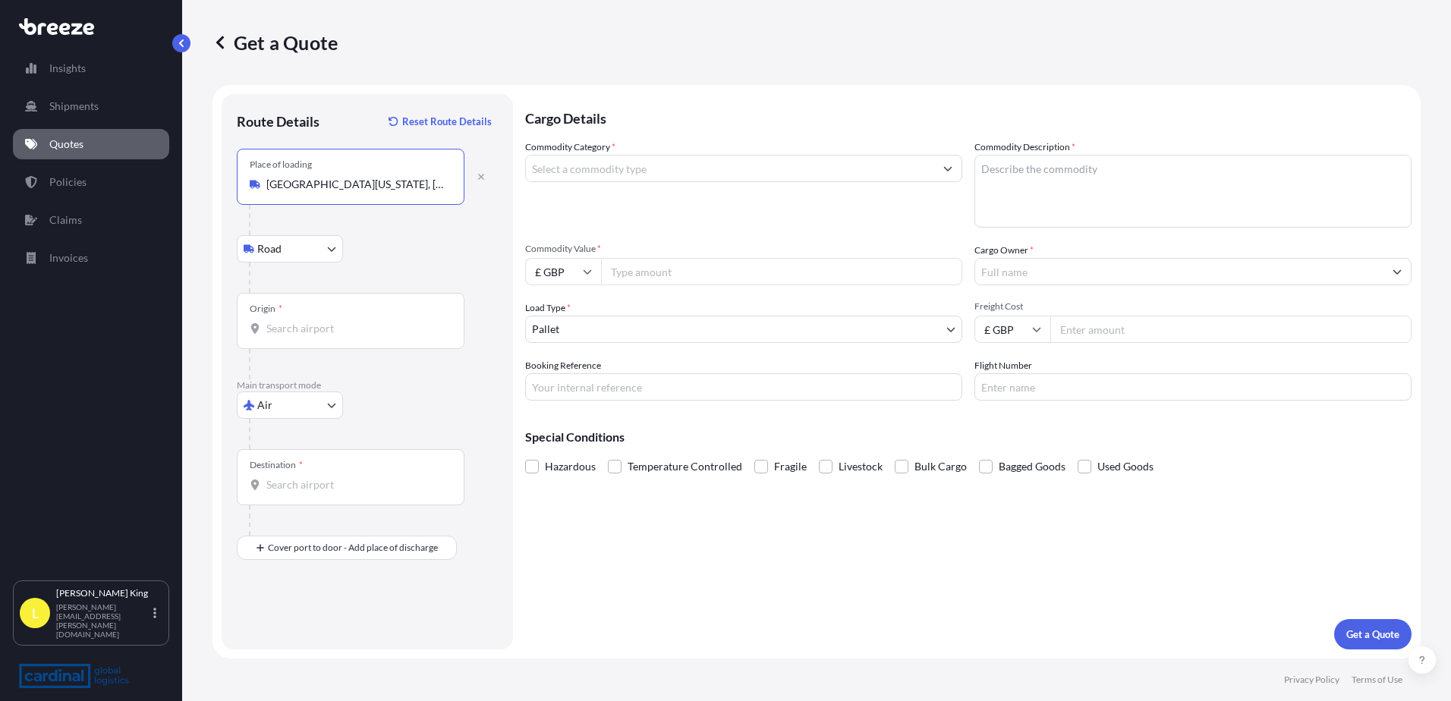
type input "[GEOGRAPHIC_DATA][US_STATE], [GEOGRAPHIC_DATA]"
click at [297, 346] on div "Origin *" at bounding box center [351, 321] width 228 height 56
click at [297, 336] on input "Origin *" at bounding box center [355, 328] width 179 height 15
click at [296, 329] on input "Origin *" at bounding box center [355, 328] width 179 height 15
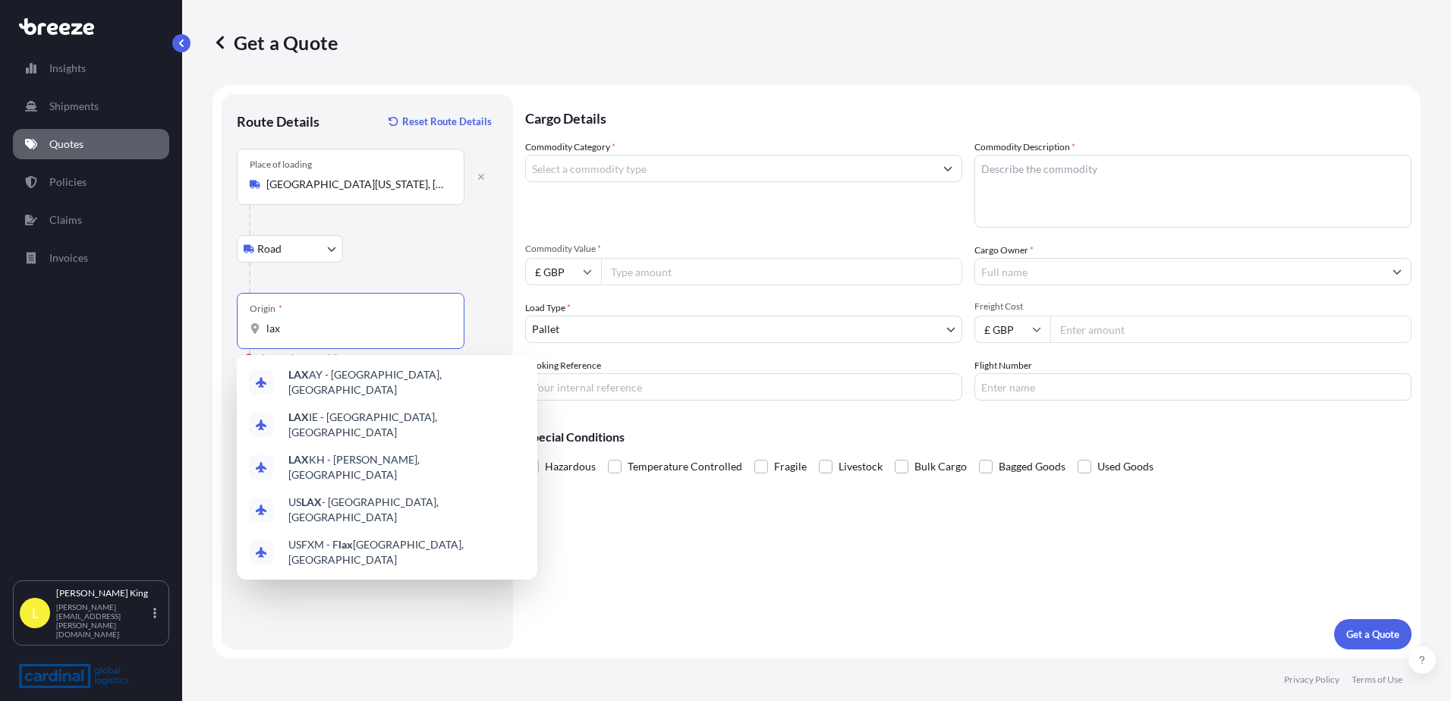
click at [315, 335] on input "lax" at bounding box center [355, 328] width 179 height 15
click at [418, 495] on span "US LAX - [GEOGRAPHIC_DATA], [GEOGRAPHIC_DATA]" at bounding box center [406, 510] width 237 height 30
type input "USLAX - [GEOGRAPHIC_DATA], [GEOGRAPHIC_DATA]"
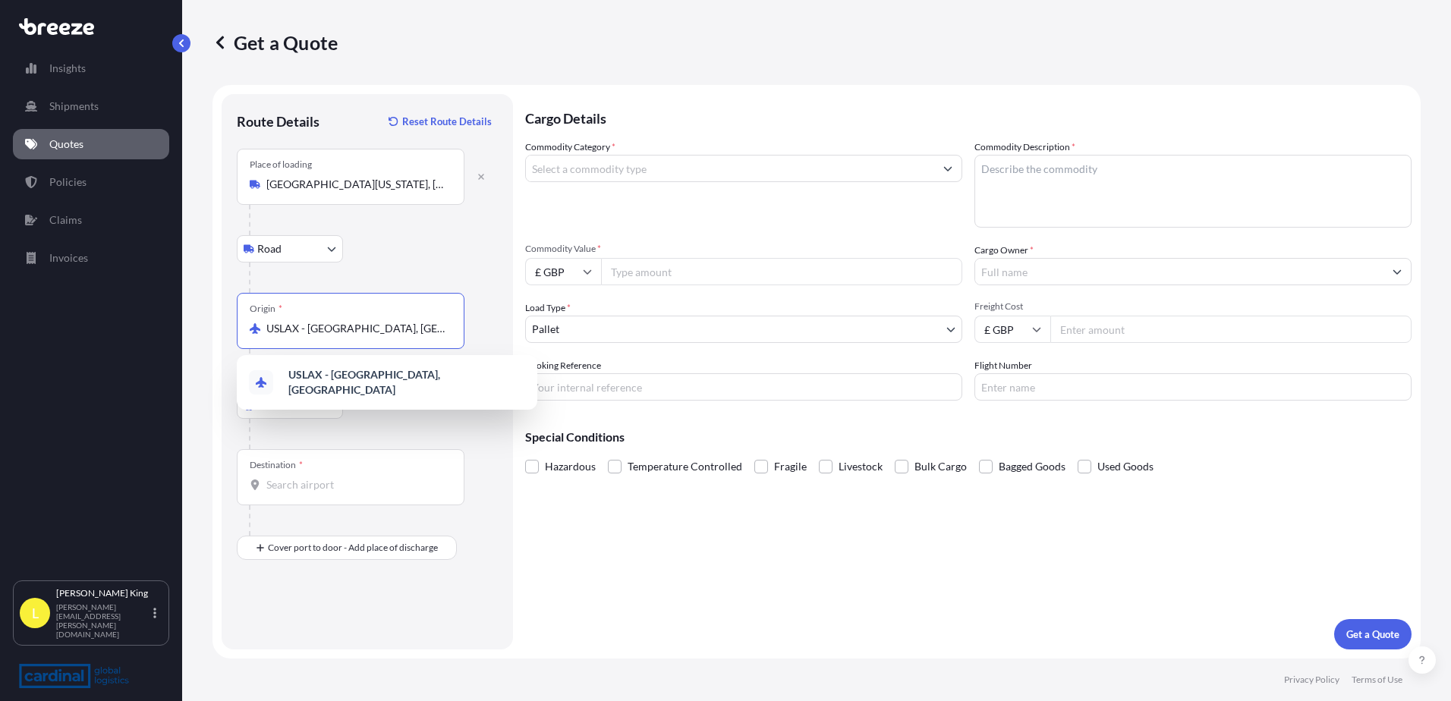
click at [307, 495] on div "Destination *" at bounding box center [351, 477] width 228 height 56
click at [307, 492] on input "Destination *" at bounding box center [355, 484] width 179 height 15
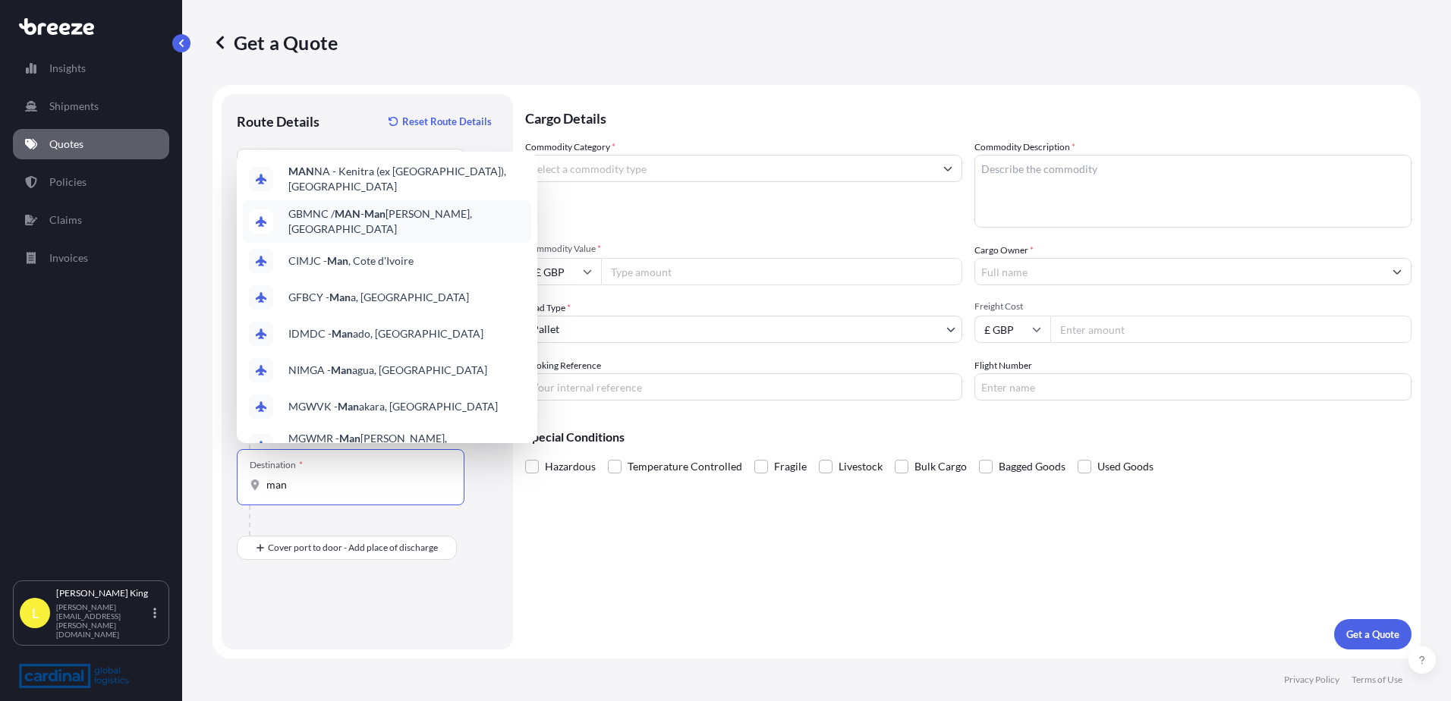
click at [426, 200] on div "GBMNC / MAN - Man [PERSON_NAME], [GEOGRAPHIC_DATA]" at bounding box center [387, 221] width 288 height 42
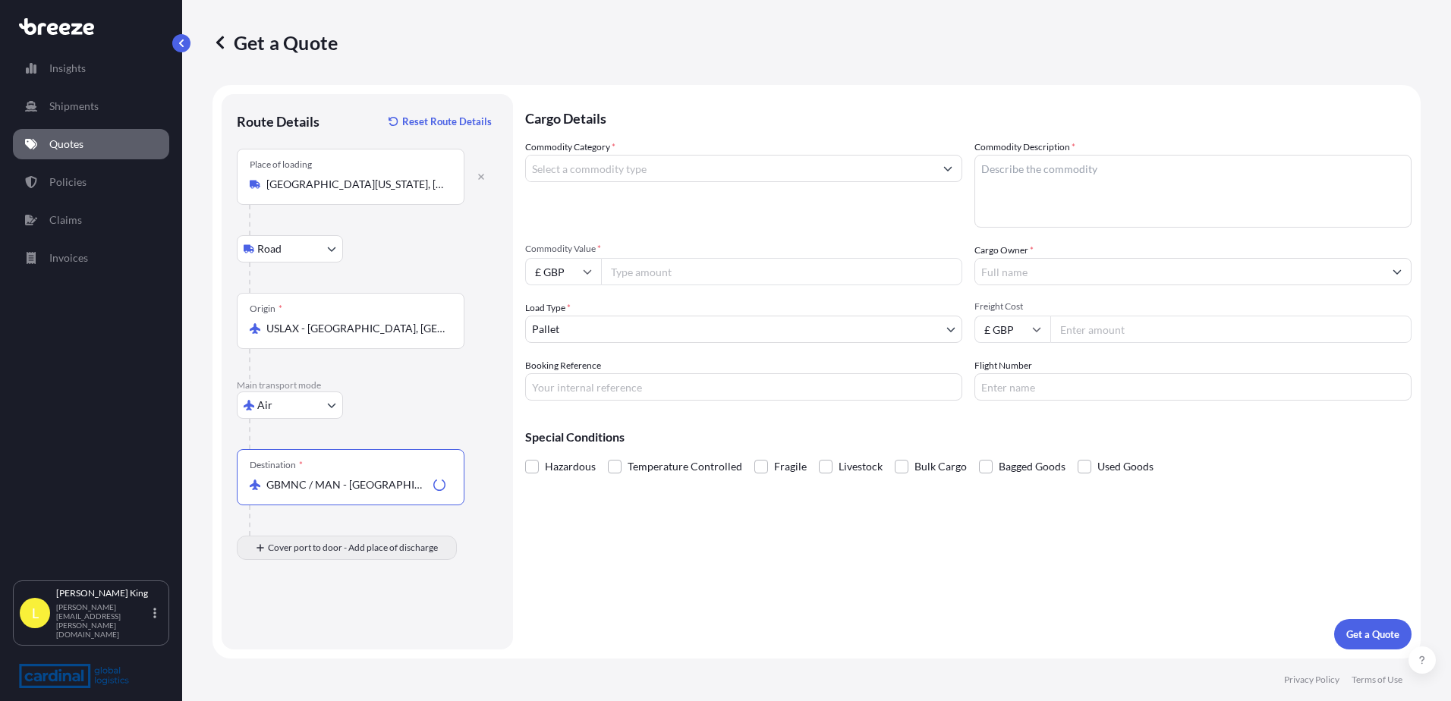
type input "GBMNC / MAN - [GEOGRAPHIC_DATA], [GEOGRAPHIC_DATA]"
click at [312, 641] on div "Place of Discharge" at bounding box center [351, 621] width 228 height 56
click at [312, 637] on input "Place of Discharge" at bounding box center [355, 628] width 179 height 15
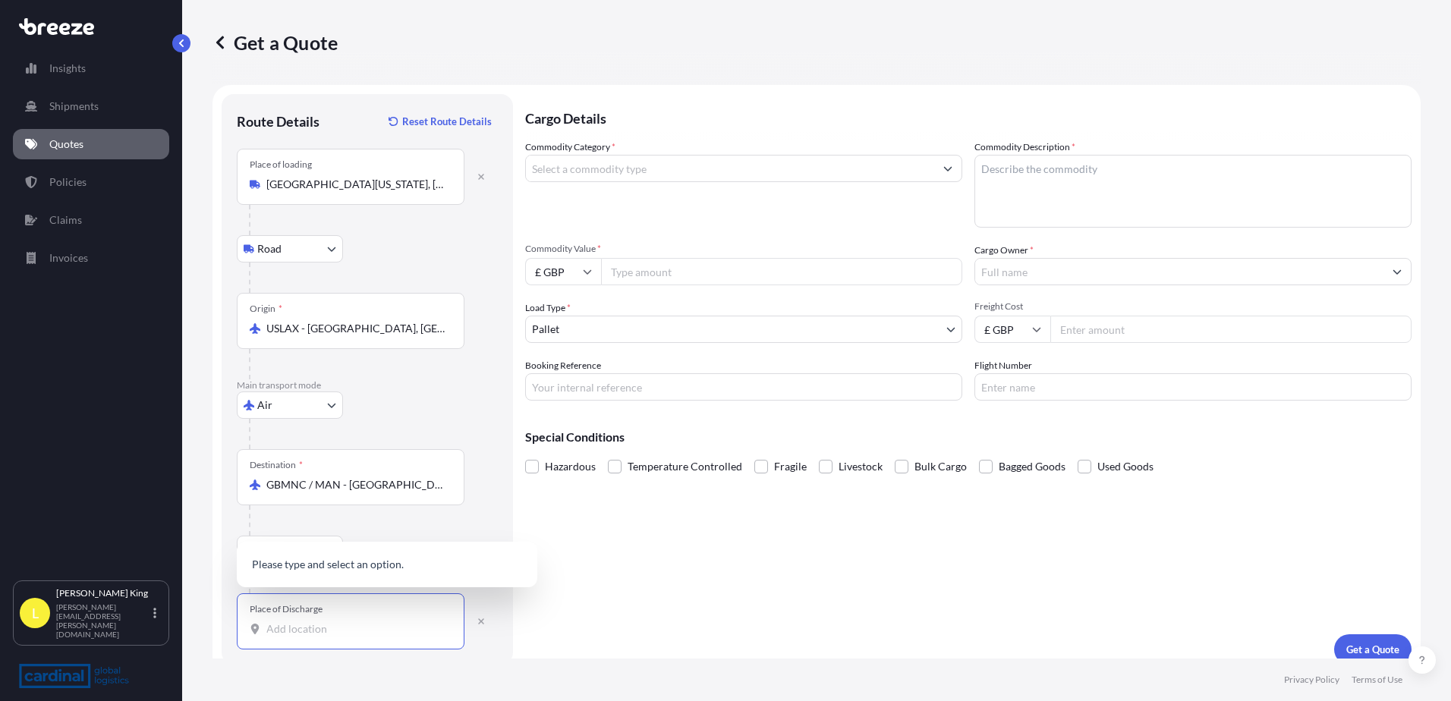
paste input "[GEOGRAPHIC_DATA]"
click at [322, 564] on span "[STREET_ADDRESS]" at bounding box center [335, 562] width 95 height 15
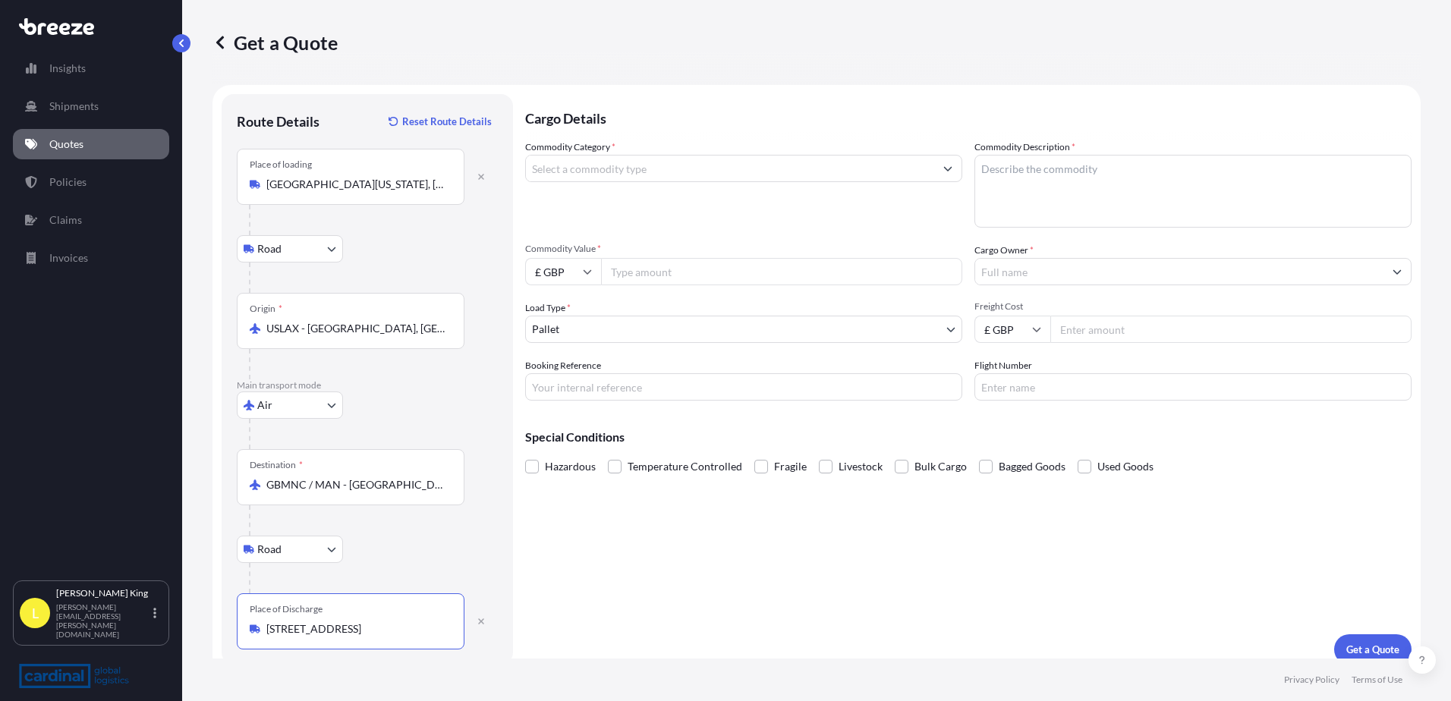
type input "[STREET_ADDRESS]"
click at [607, 164] on input "Commodity Category *" at bounding box center [730, 168] width 408 height 27
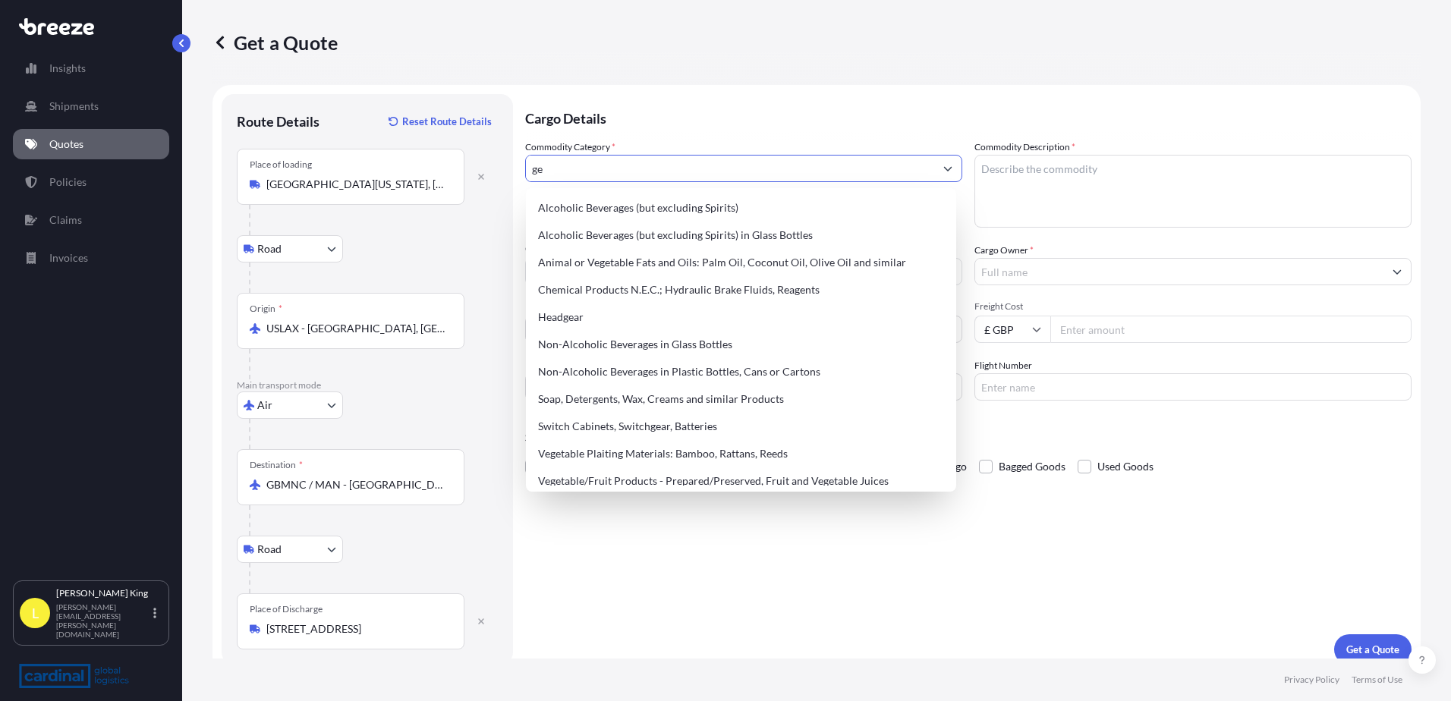
type input "g"
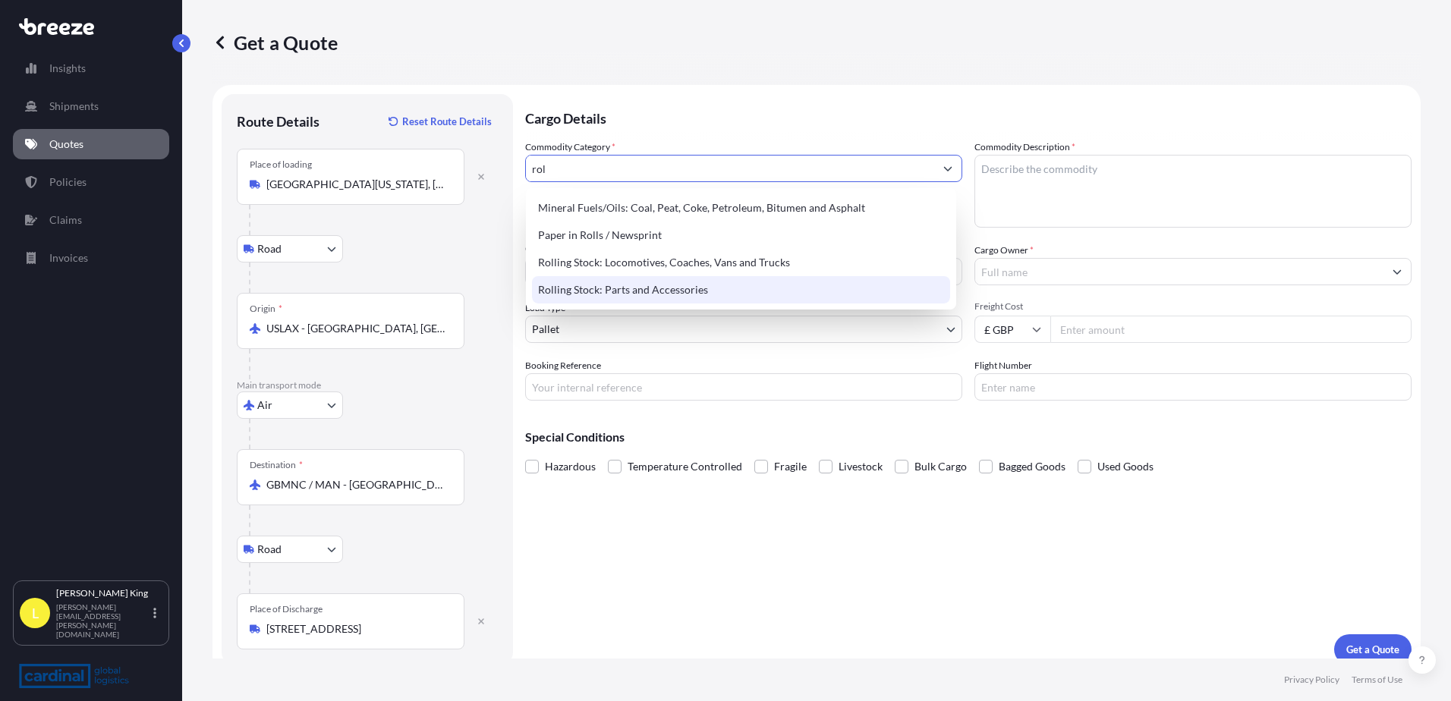
click at [640, 294] on div "Rolling Stock: Parts and Accessories" at bounding box center [741, 289] width 418 height 27
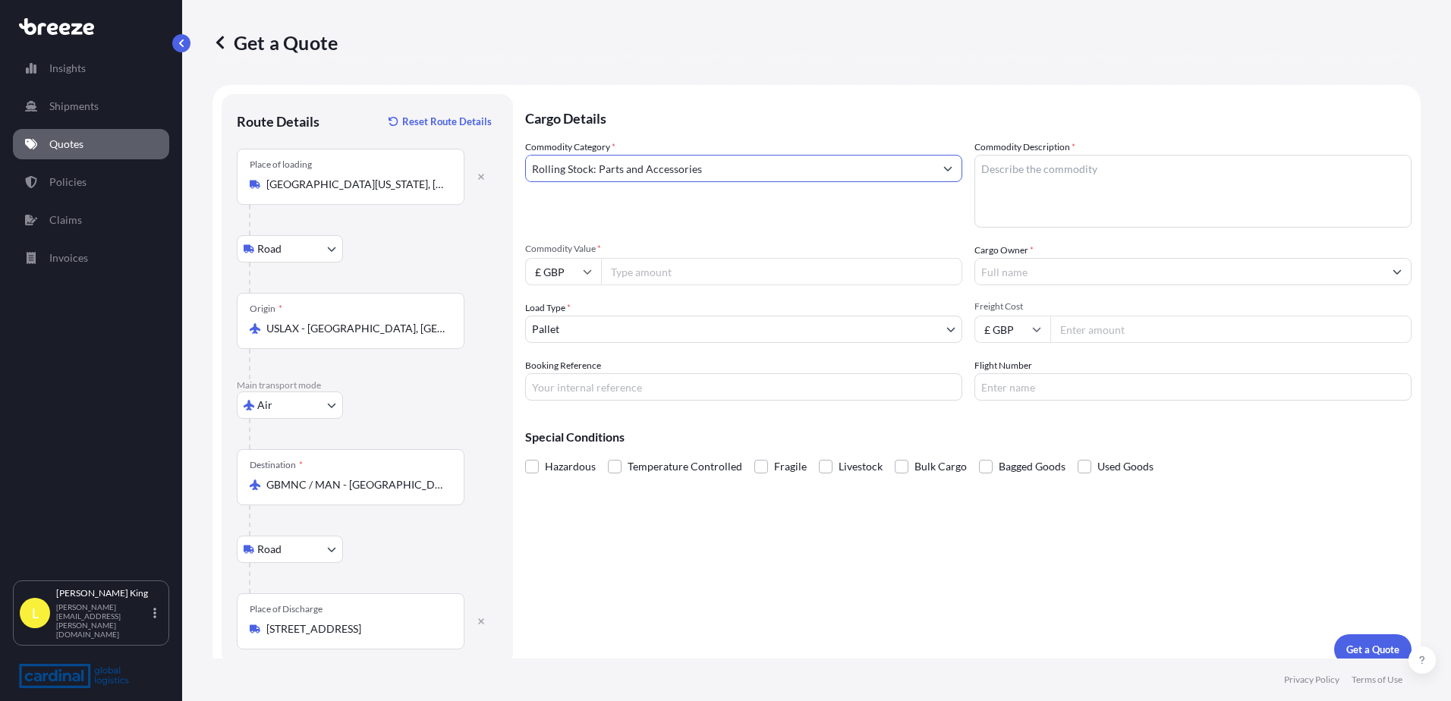
type input "Rolling Stock: Parts and Accessories"
click at [1096, 190] on textarea "Commodity Description *" at bounding box center [1192, 191] width 437 height 73
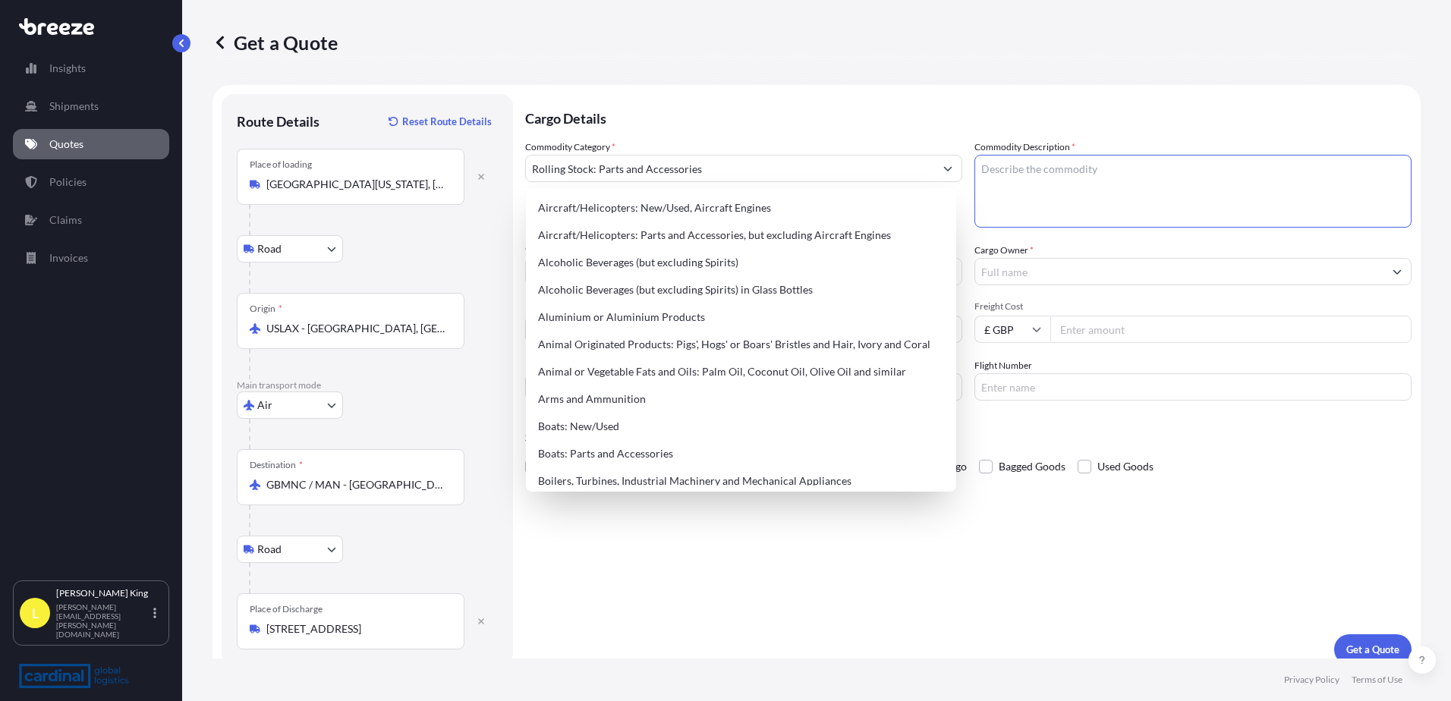
paste textarea "Promeon High Adhesion Gel"
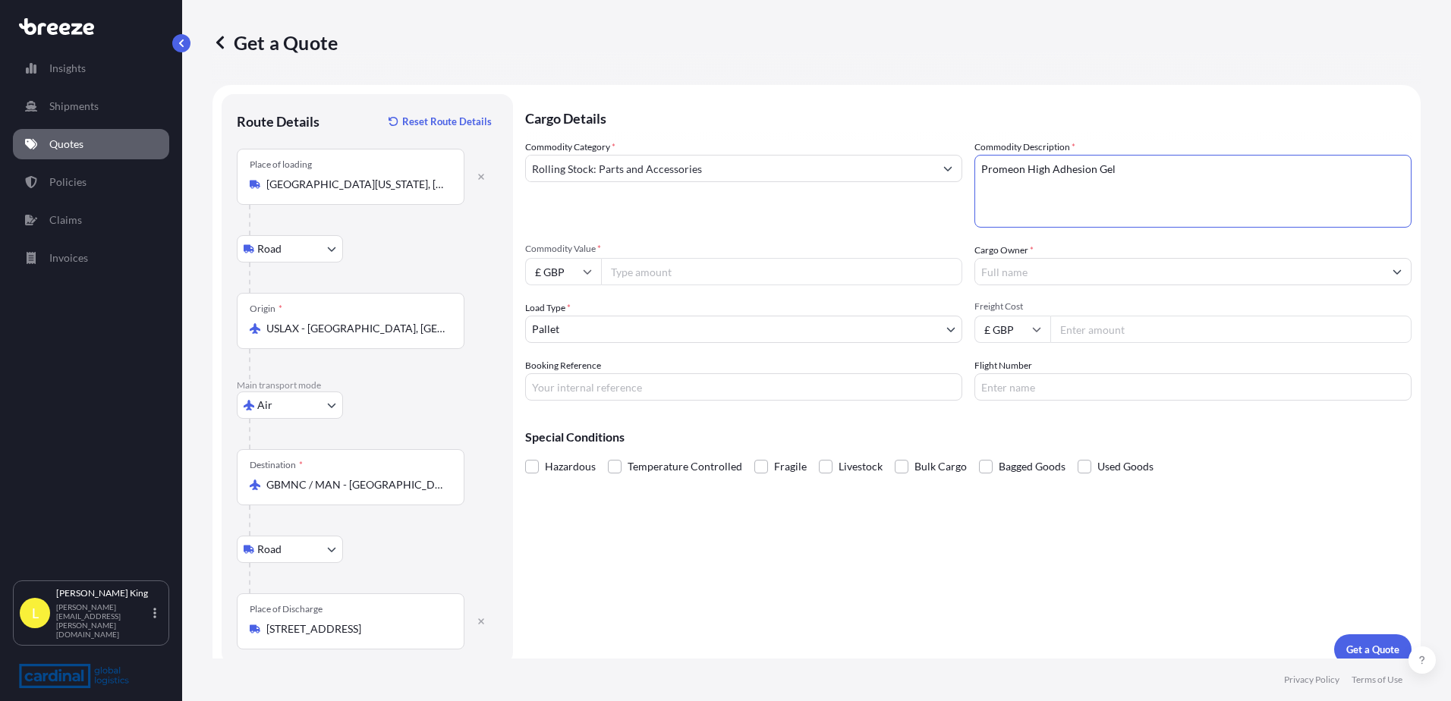
type textarea "Promeon High Adhesion Gel"
click at [711, 272] on input "Commodity Value *" at bounding box center [781, 271] width 361 height 27
type input "6480.00"
click at [581, 272] on input "£ GBP" at bounding box center [563, 271] width 76 height 27
click at [569, 381] on div "$ USD" at bounding box center [563, 377] width 64 height 29
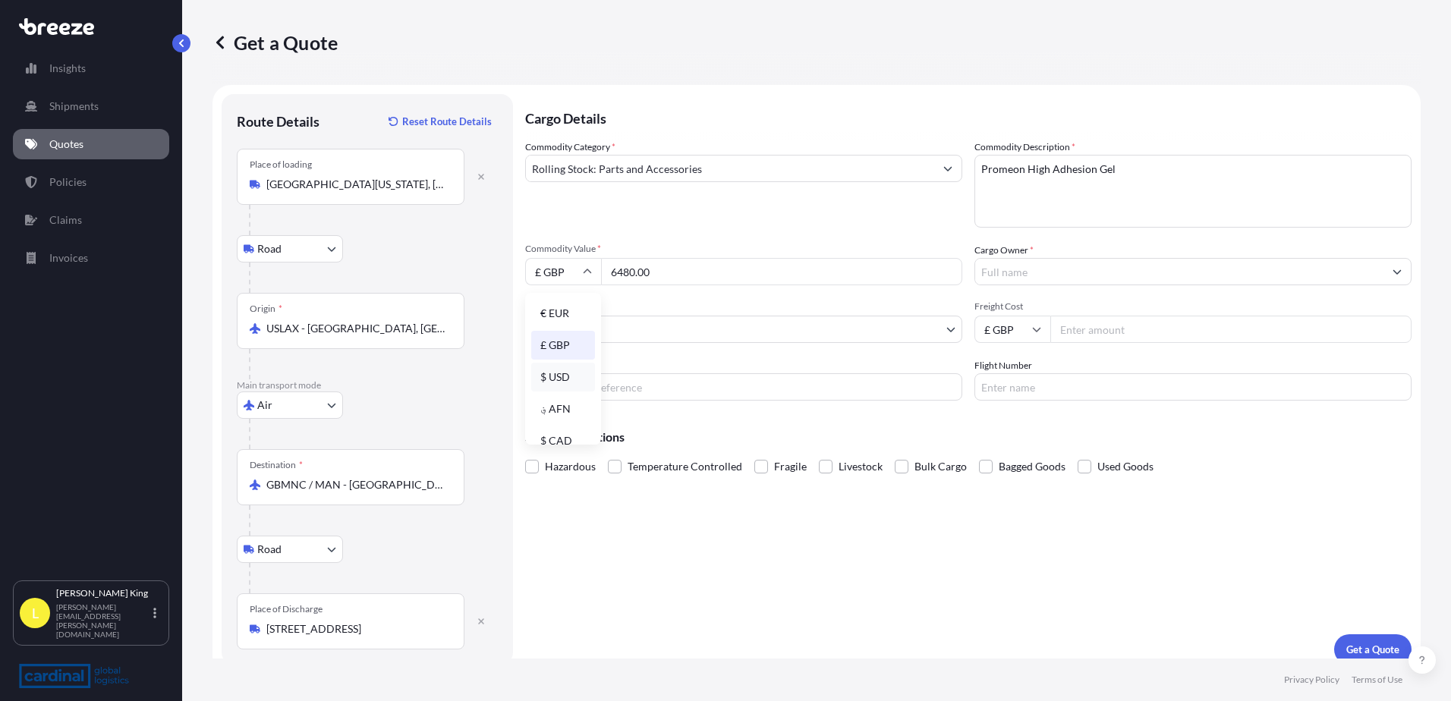
type input "$ USD"
click at [1069, 270] on input "Cargo Owner *" at bounding box center [1179, 271] width 408 height 27
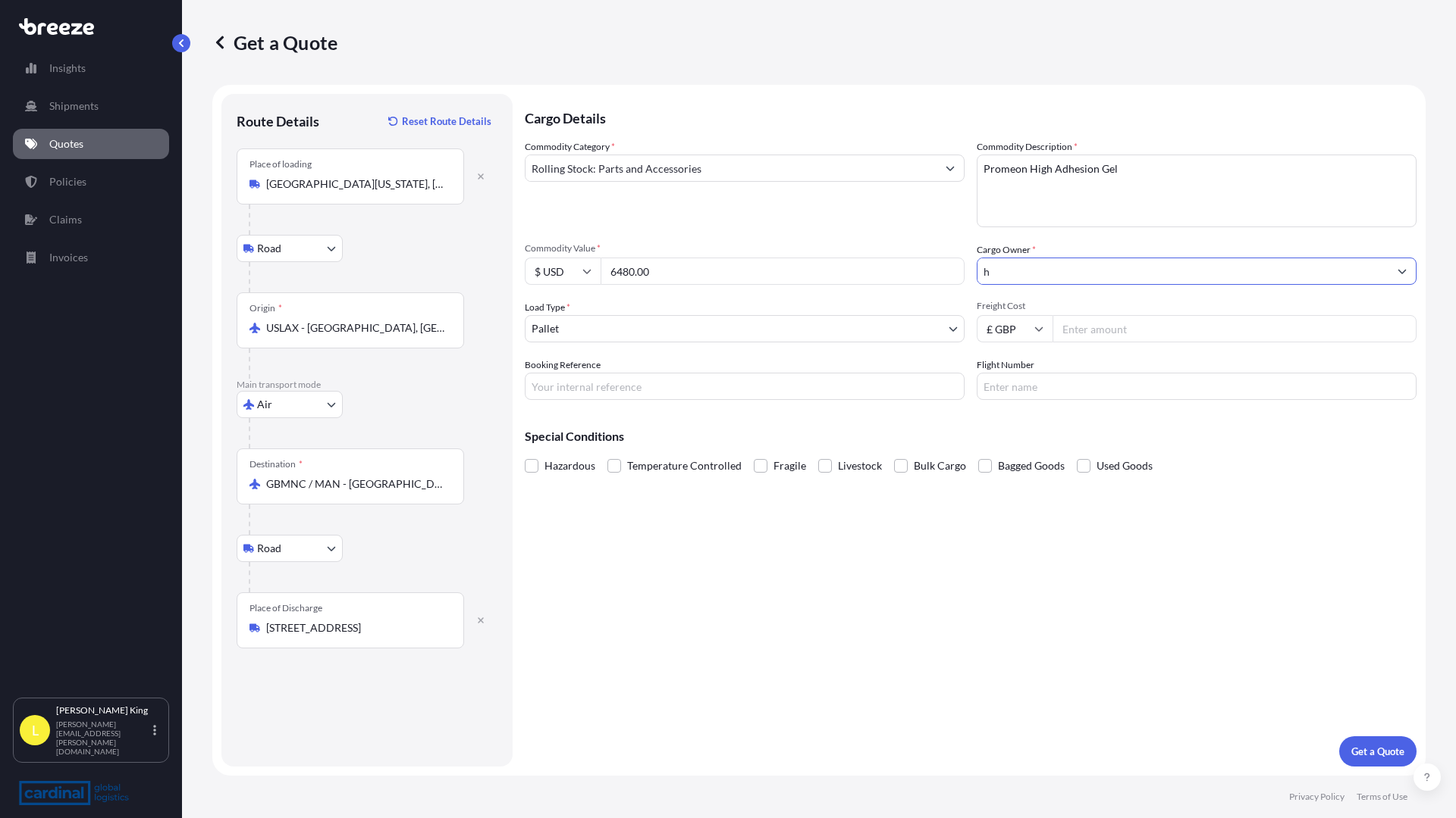
click at [836, 0] on div "Get a Quote" at bounding box center [818, 42] width 1213 height 85
click at [892, 637] on div "Cargo Details Commodity Category * Rolling Stock: Parts and Accessories Commodi…" at bounding box center [970, 430] width 891 height 673
click at [889, 635] on div "Cargo Details Commodity Category * Rolling Stock: Parts and Accessories Commodi…" at bounding box center [970, 430] width 891 height 673
click at [893, 634] on div "Cargo Details Commodity Category * Rolling Stock: Parts and Accessories Commodi…" at bounding box center [970, 430] width 891 height 673
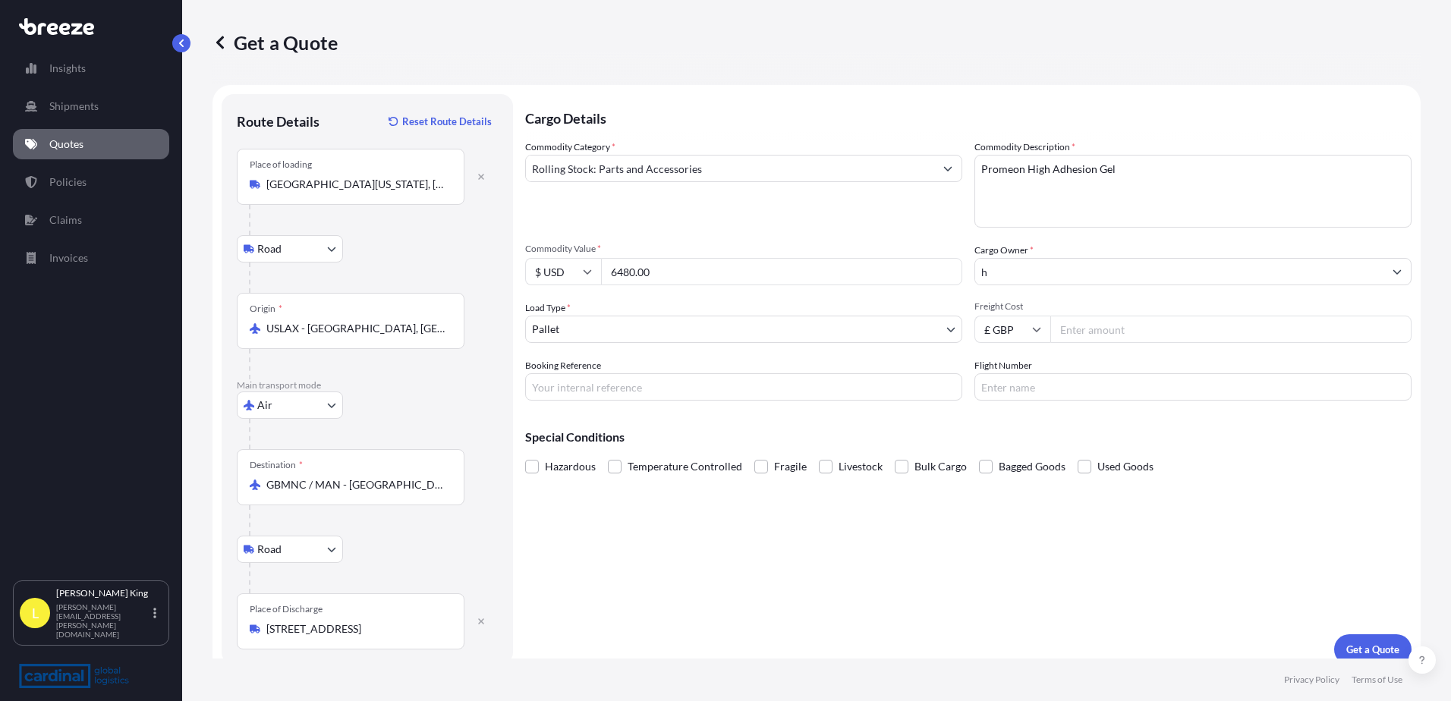
click at [1055, 247] on div "Cargo Owner * h" at bounding box center [1192, 264] width 437 height 42
click at [1080, 277] on input "h" at bounding box center [1179, 271] width 408 height 27
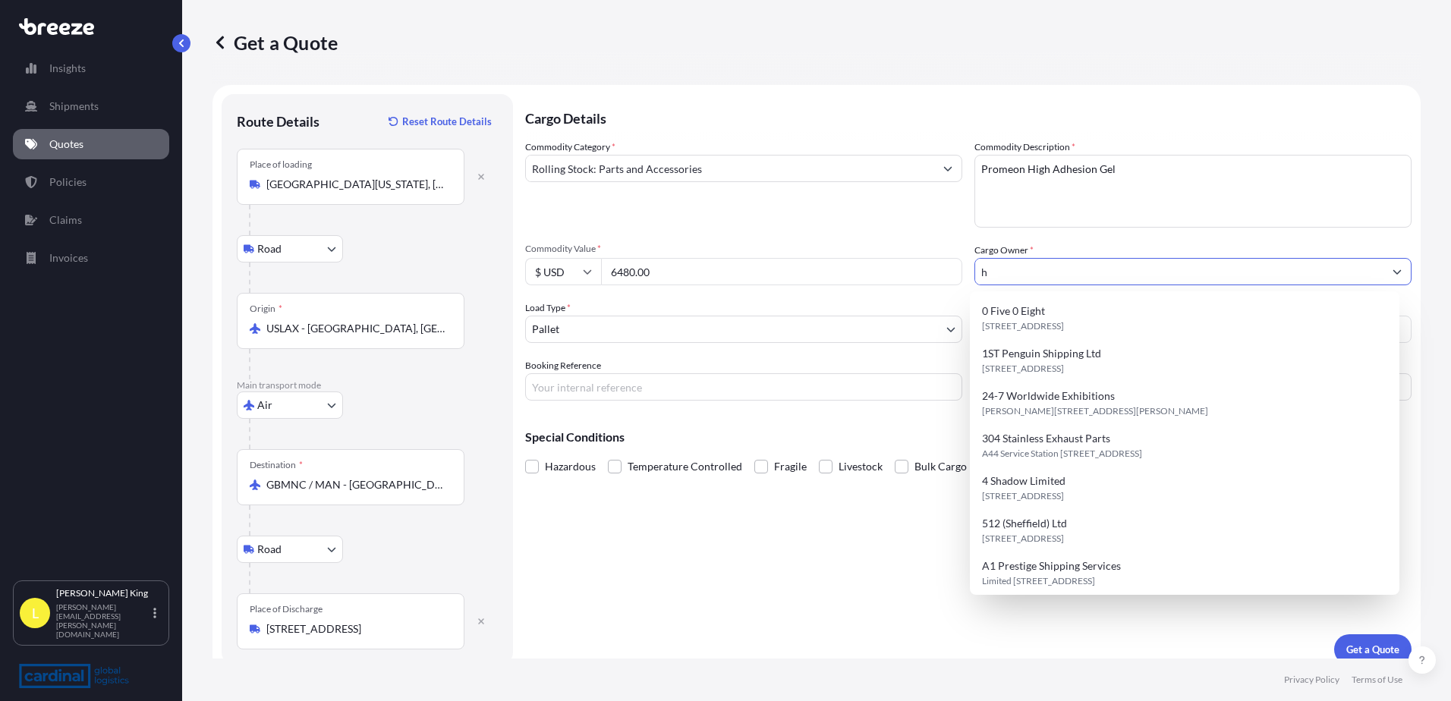
drag, startPoint x: 892, startPoint y: 274, endPoint x: 863, endPoint y: 272, distance: 28.9
click at [863, 272] on div "Commodity Category * Rolling Stock: Parts and Accessories Commodity Description…" at bounding box center [968, 270] width 886 height 261
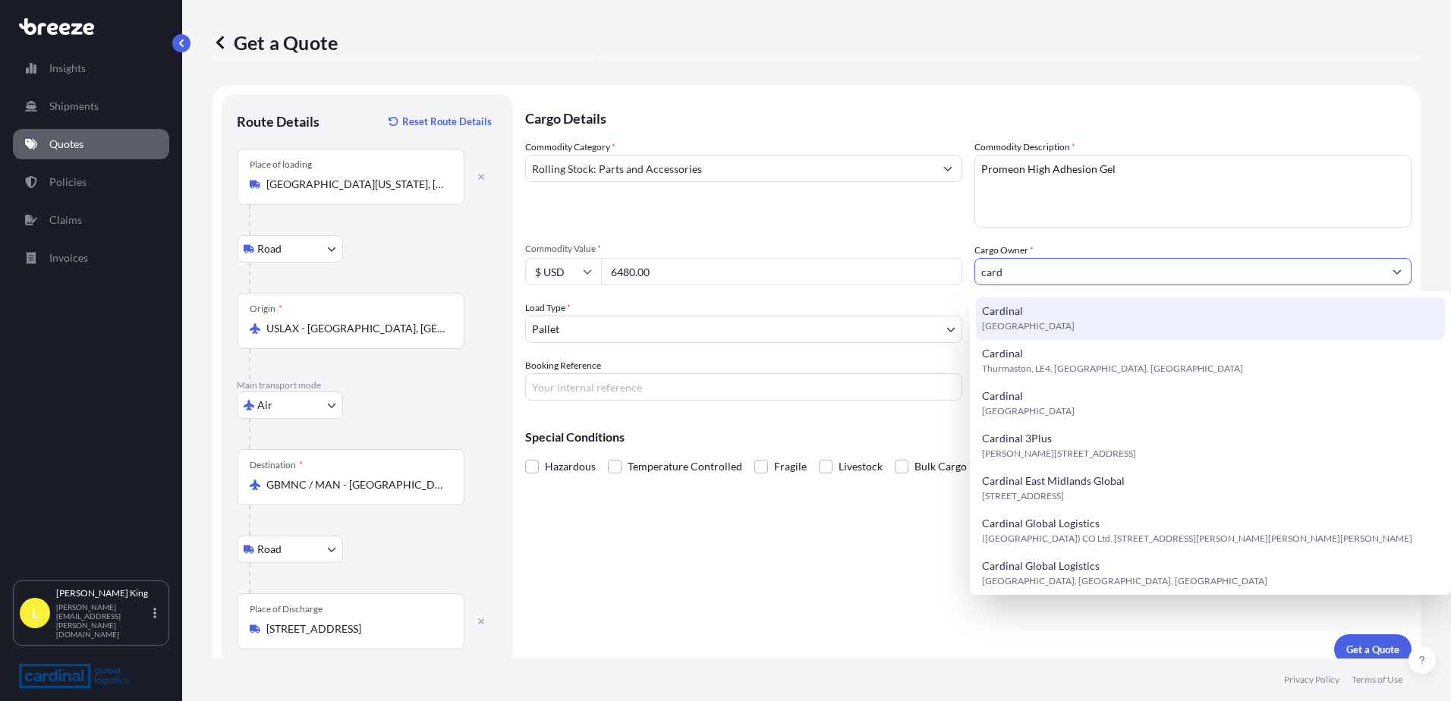
click at [1024, 335] on div "Cardinal [GEOGRAPHIC_DATA]" at bounding box center [1211, 318] width 470 height 42
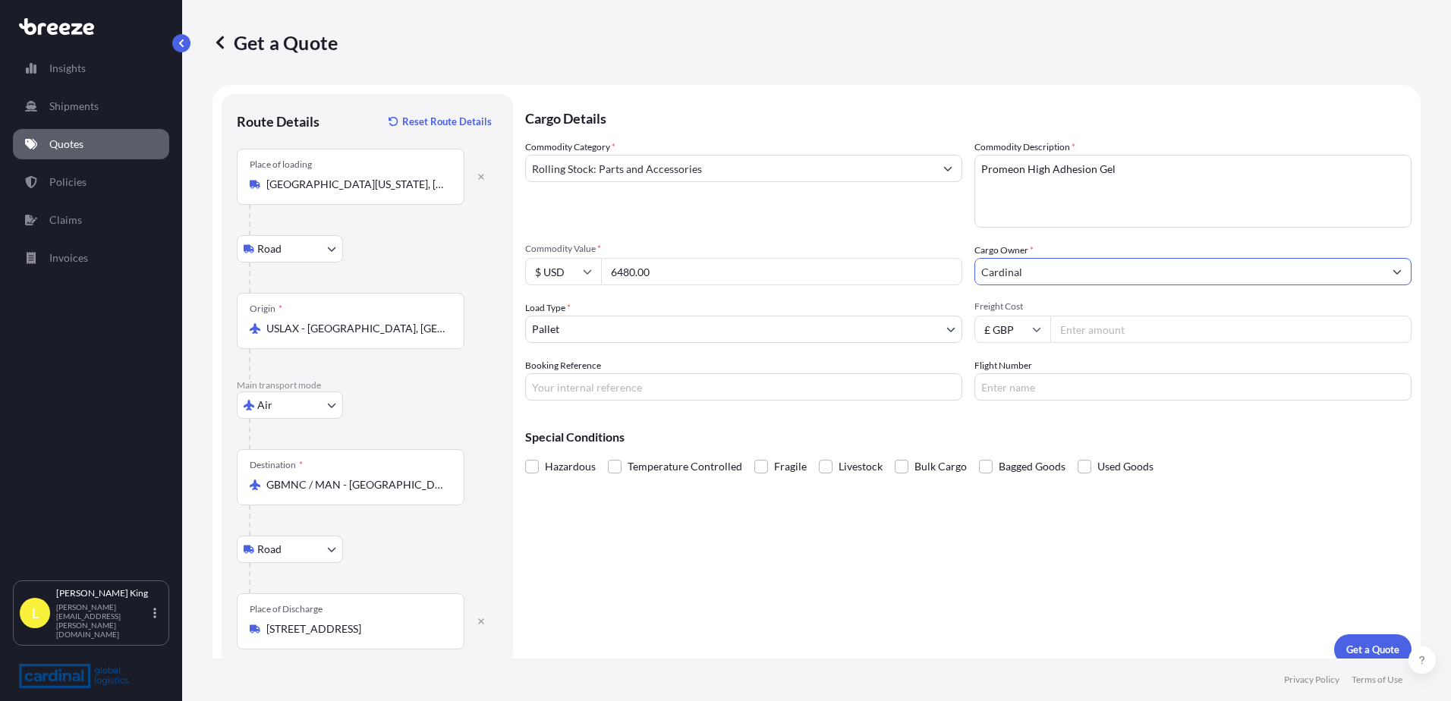
type input "Cardinal"
click at [1066, 338] on input "Freight Cost" at bounding box center [1230, 329] width 361 height 27
type input "950.00"
click at [1363, 645] on p "Get a Quote" at bounding box center [1372, 649] width 53 height 15
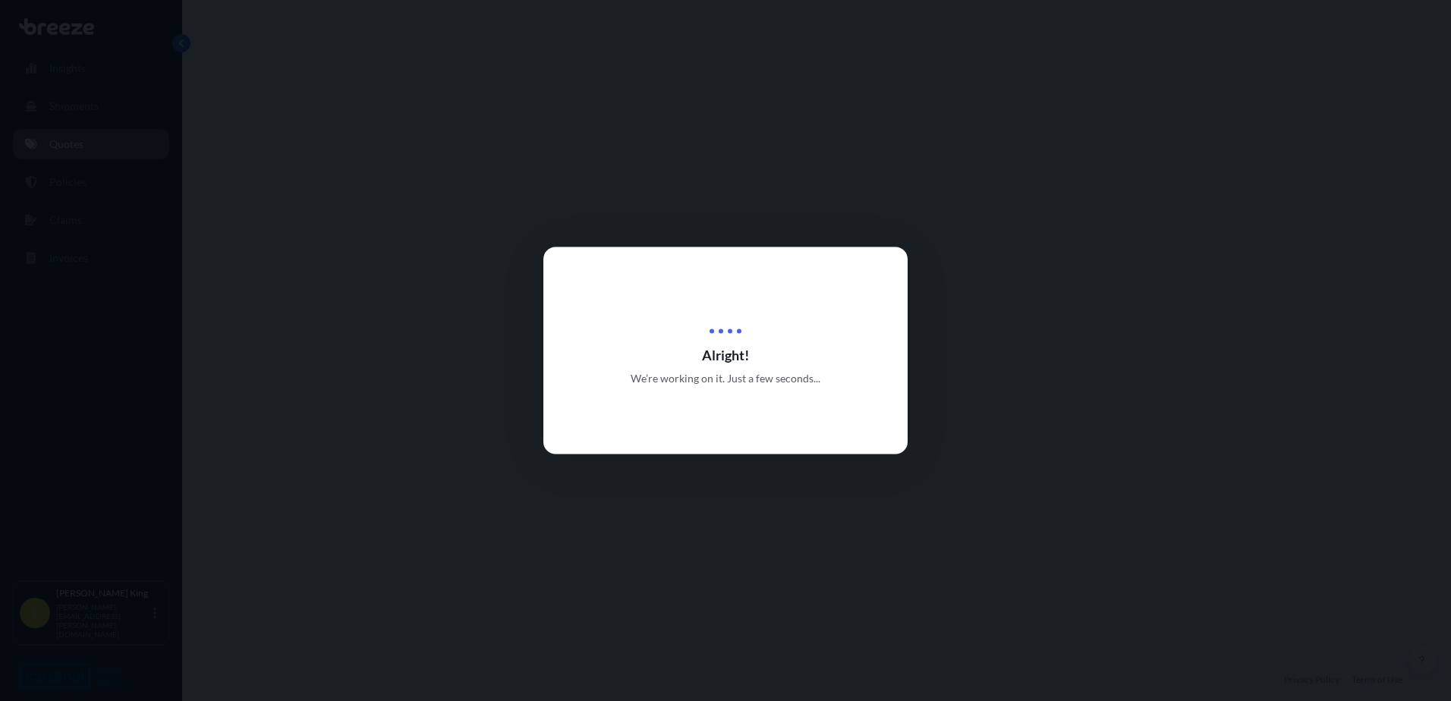
select select "Road"
select select "Air"
select select "Road"
select select "1"
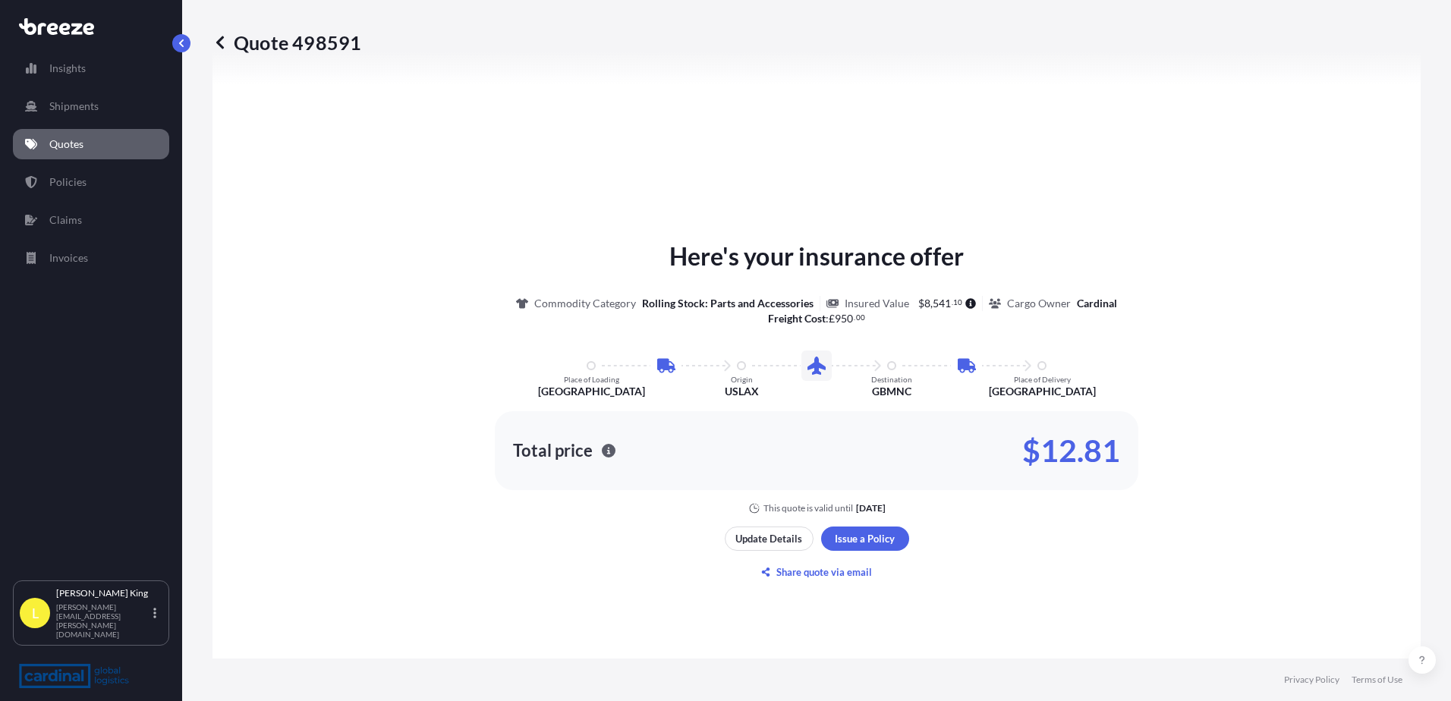
scroll to position [759, 0]
click at [1249, 248] on div "Here's your insurance offer Commodity Category Rolling Stock: Parts and Accesso…" at bounding box center [816, 375] width 1165 height 276
